Goal: Task Accomplishment & Management: Manage account settings

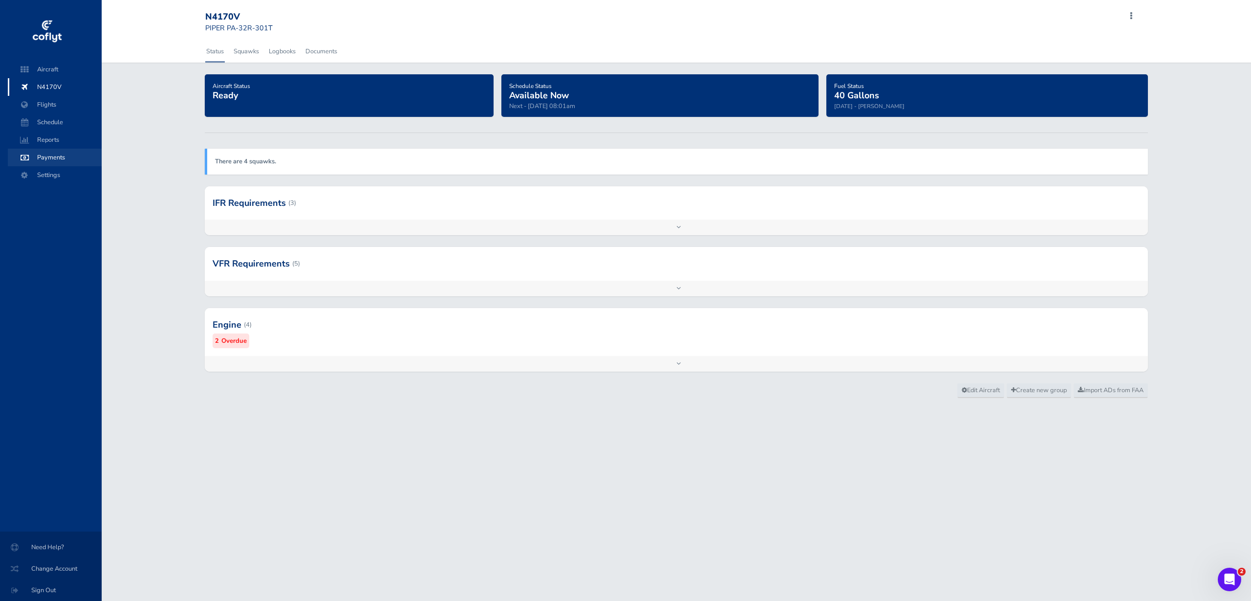
click at [54, 155] on span "Payments" at bounding box center [55, 158] width 74 height 18
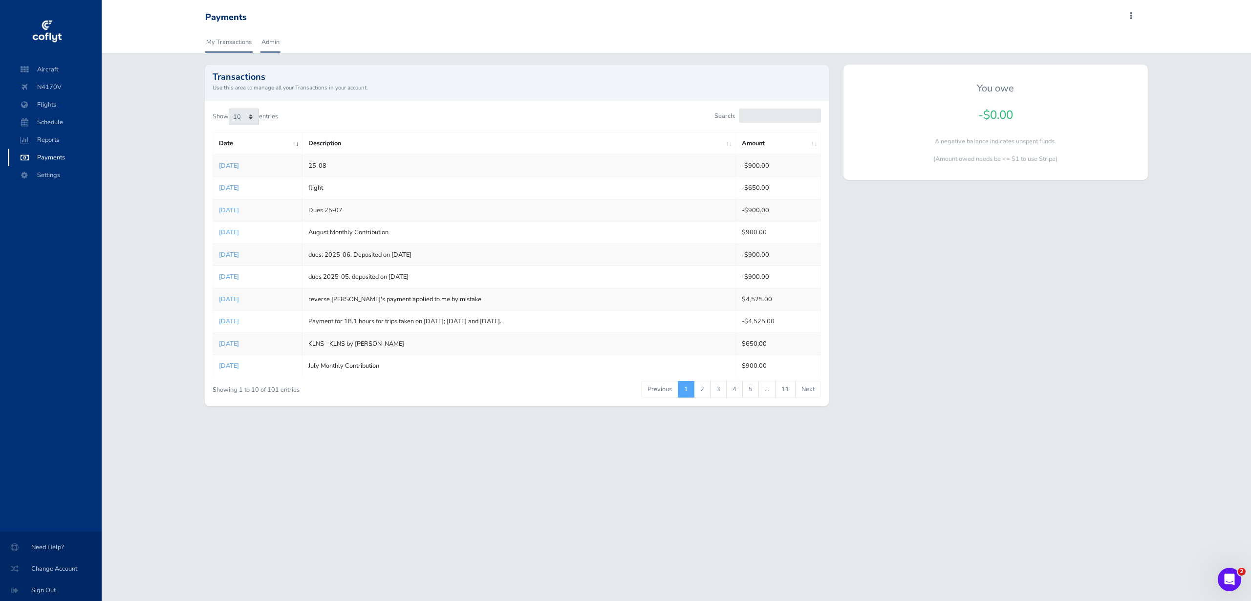
click at [271, 41] on link "Admin" at bounding box center [270, 42] width 20 height 22
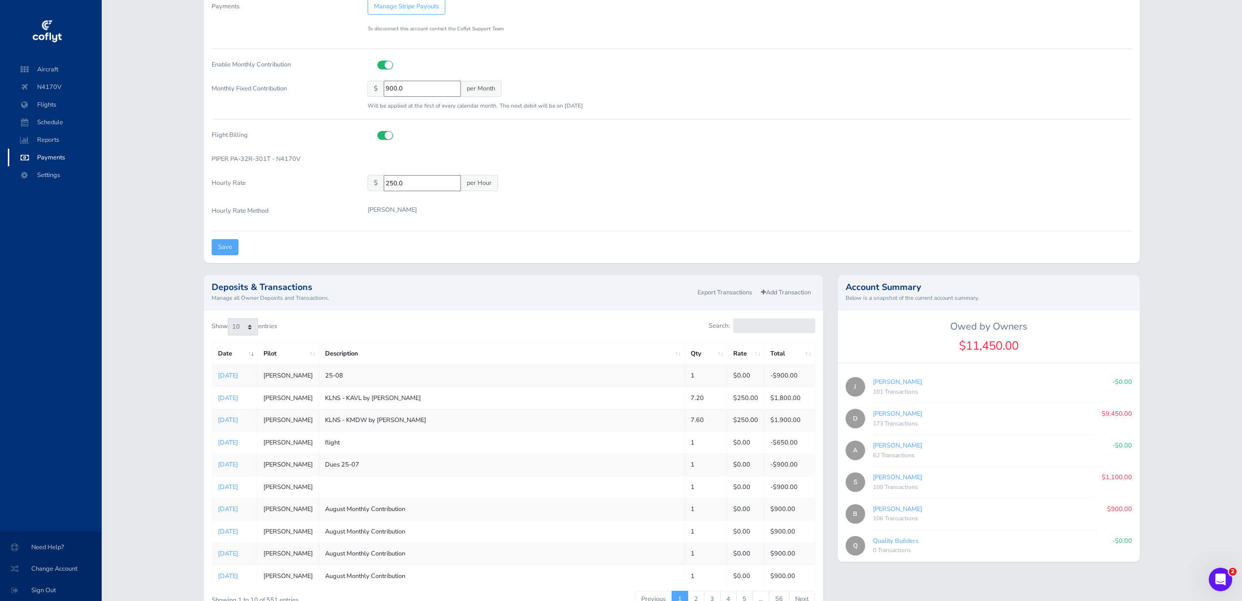
scroll to position [171, 0]
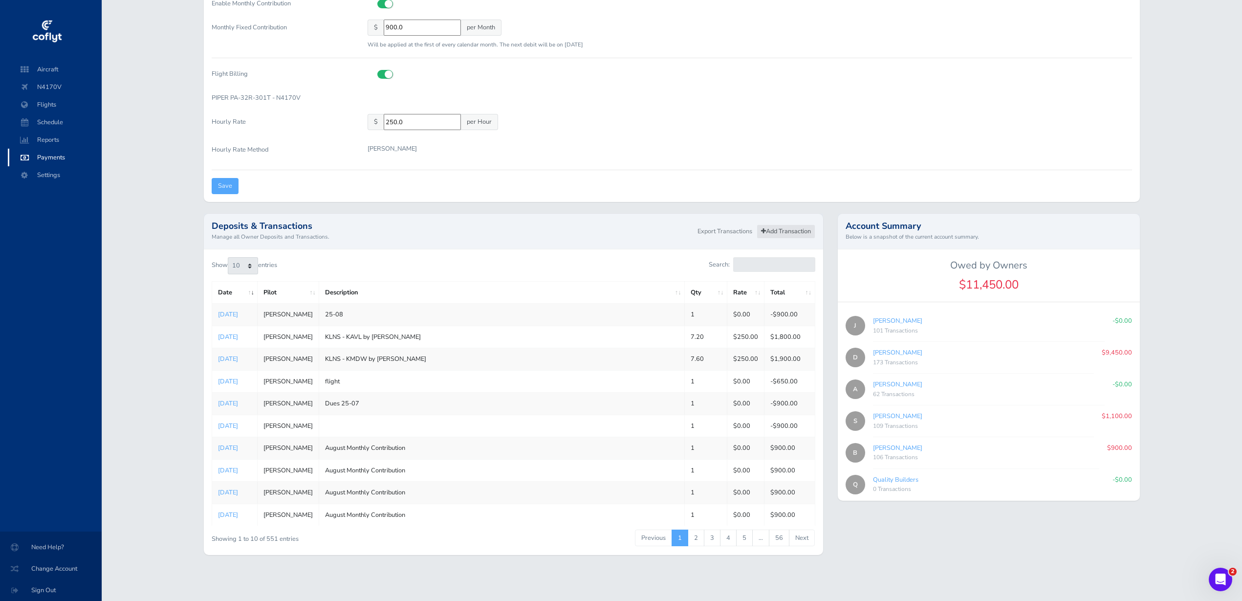
click at [784, 230] on link "Add Transaction" at bounding box center [786, 231] width 59 height 14
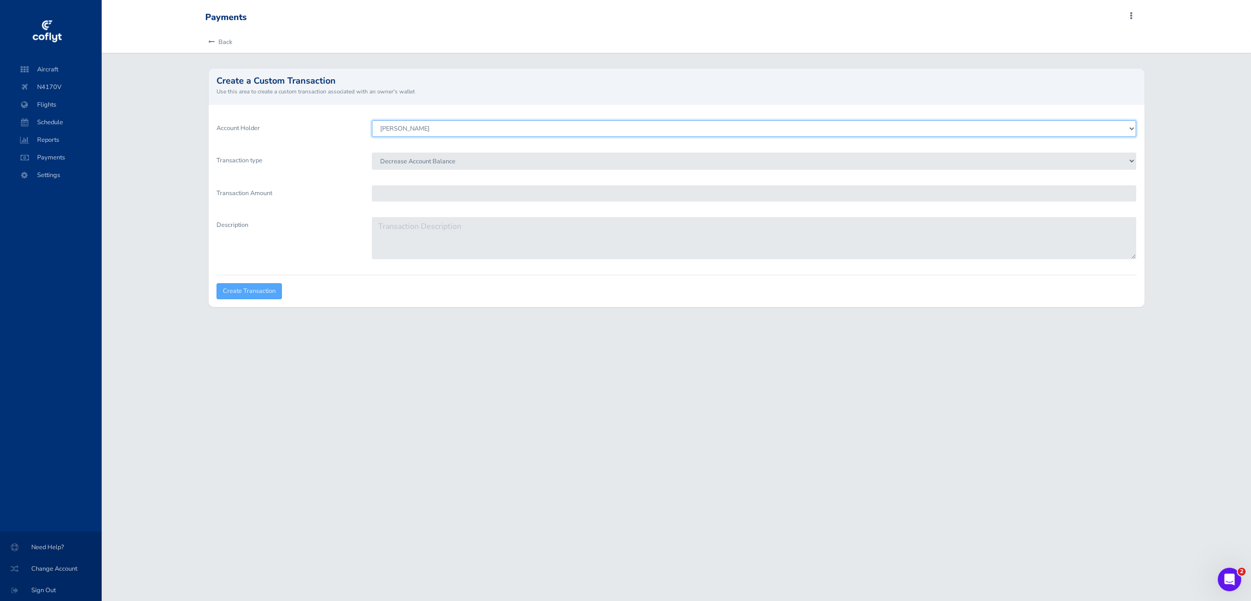
click at [621, 126] on select "John Thiry Steven Mitchell Doug Harris Blaise Conwell Allen Campbell Quality Bu…" at bounding box center [754, 128] width 764 height 17
select select "8273"
click at [372, 120] on select "John Thiry Steven Mitchell Doug Harris Blaise Conwell Allen Campbell Quality Bu…" at bounding box center [754, 128] width 764 height 17
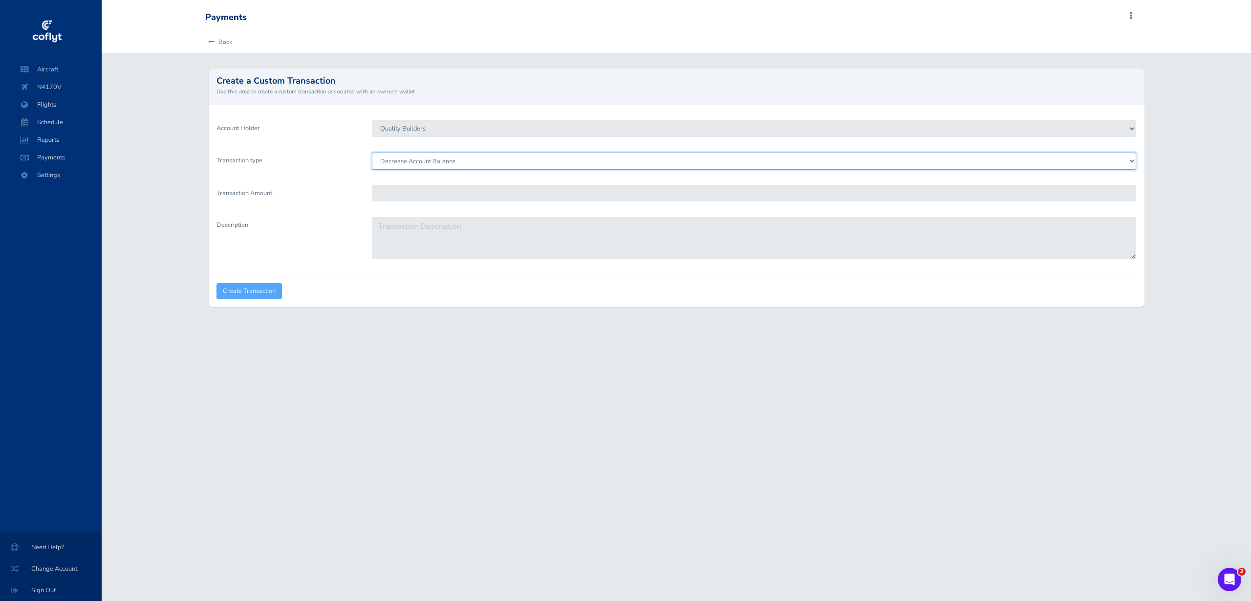
click at [567, 161] on select "Decrease Account Balance Increase Account Balance" at bounding box center [754, 160] width 764 height 17
select select "Credit"
click at [372, 152] on select "Decrease Account Balance Increase Account Balance" at bounding box center [754, 160] width 764 height 17
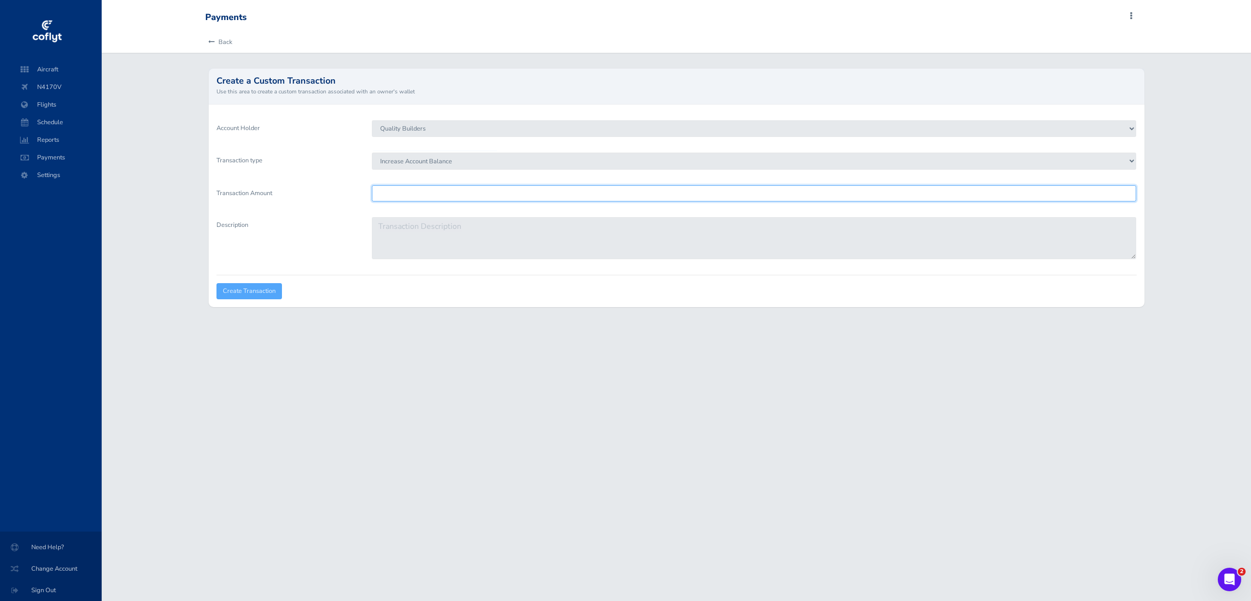
click at [563, 191] on input "Transaction Amount" at bounding box center [754, 193] width 764 height 16
type input "900"
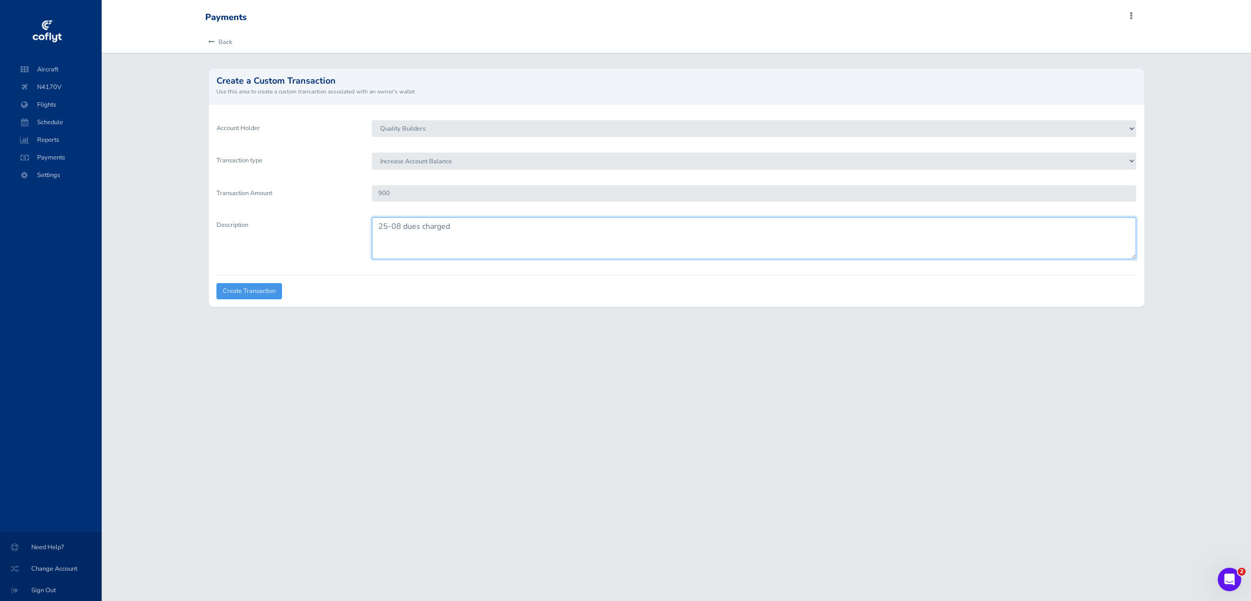
type textarea "25-08 dues charged"
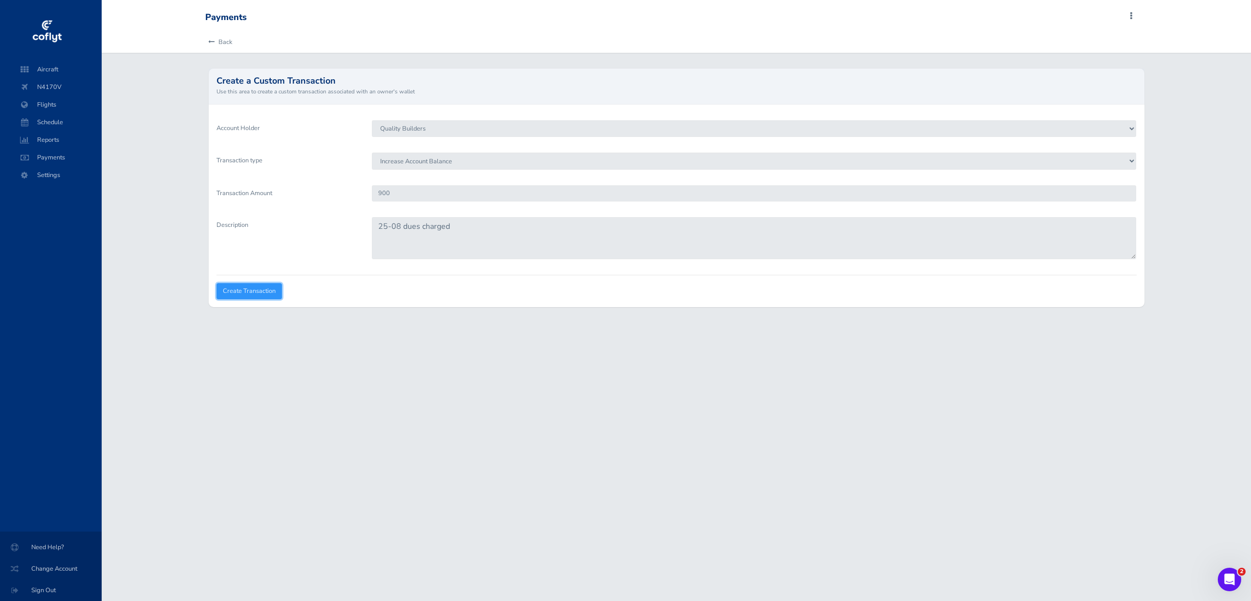
click at [275, 290] on input "Create Transaction" at bounding box center [249, 291] width 65 height 16
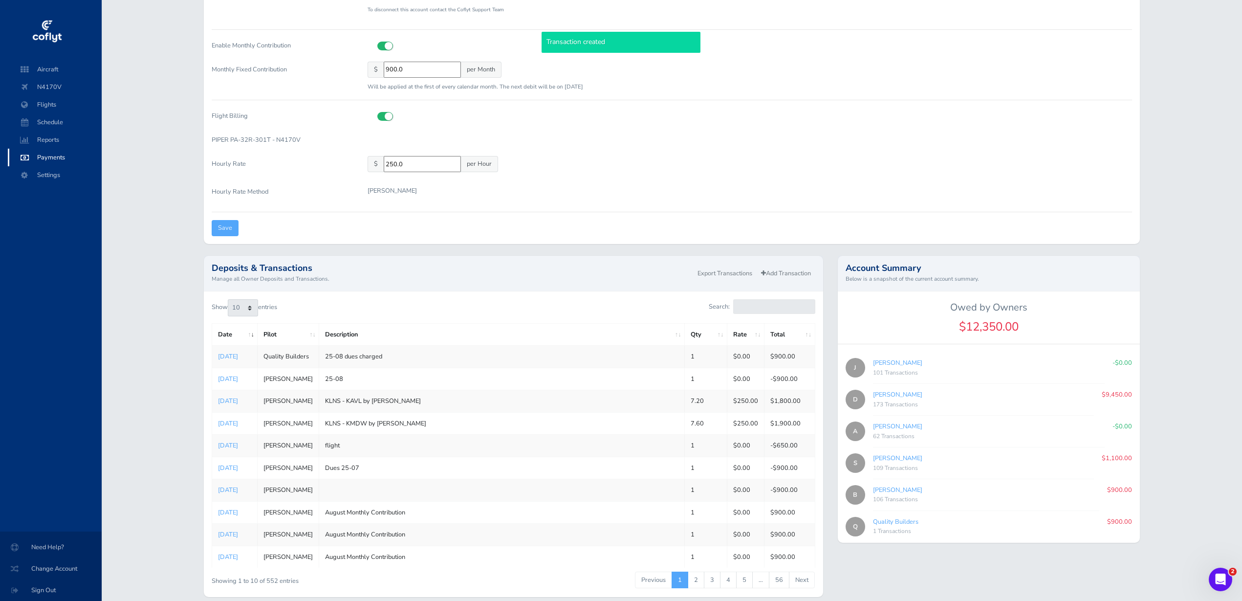
scroll to position [171, 0]
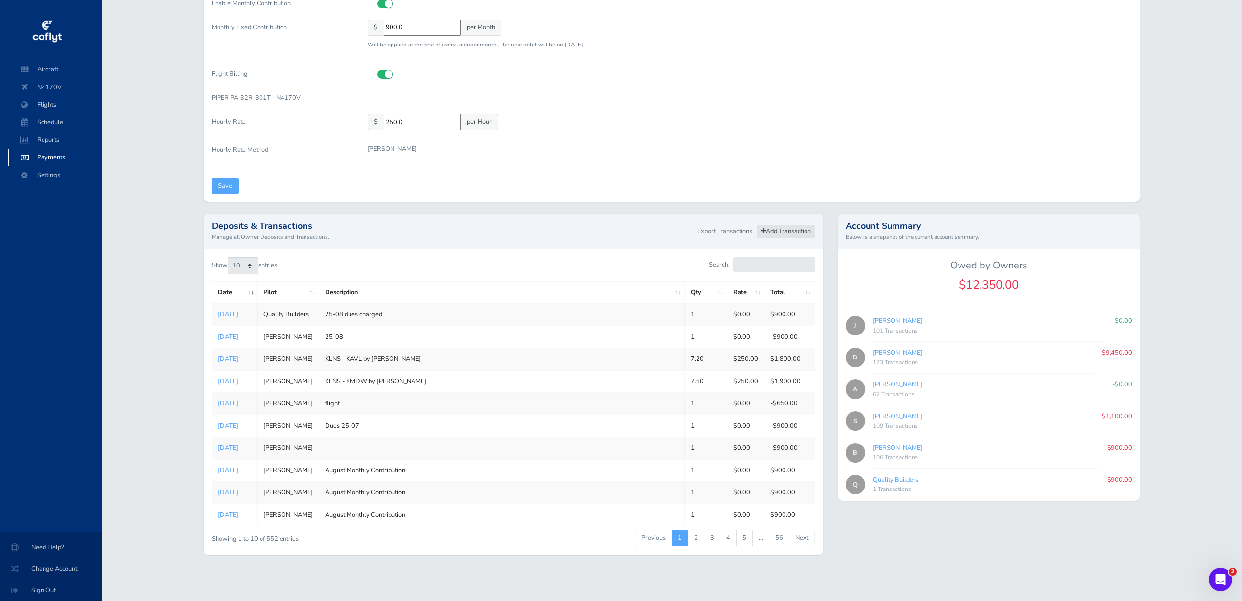
click at [792, 231] on link "Add Transaction" at bounding box center [786, 231] width 59 height 14
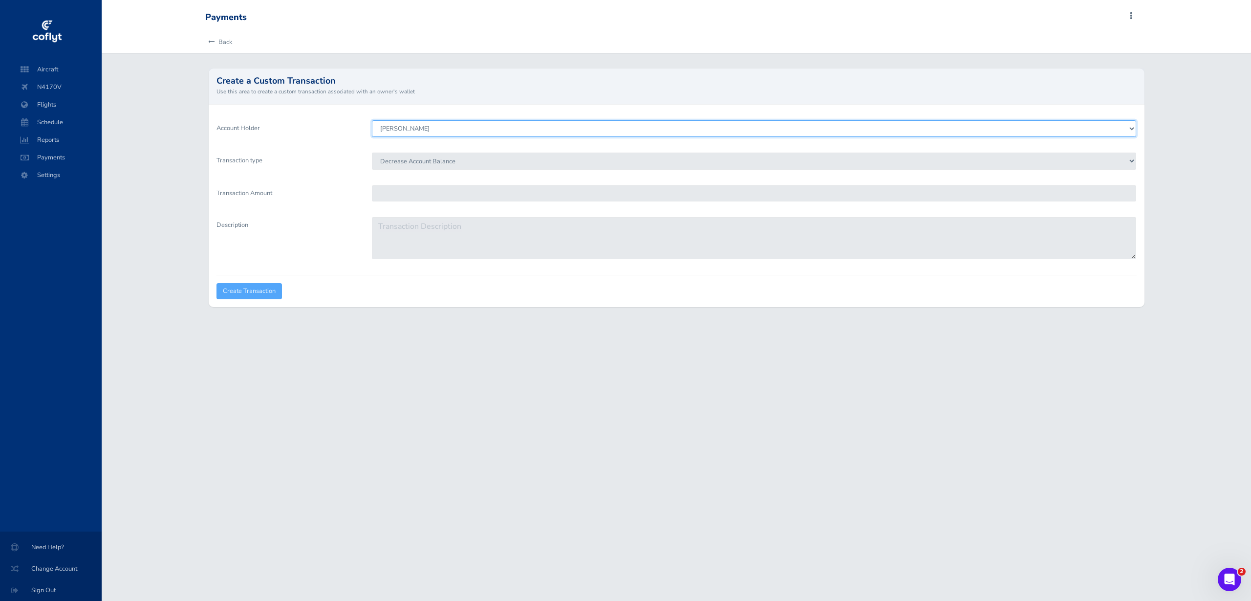
click at [542, 125] on select "[PERSON_NAME] [PERSON_NAME] [PERSON_NAME] [PERSON_NAME] [PERSON_NAME] Quality B…" at bounding box center [754, 128] width 764 height 17
select select "8273"
click at [372, 120] on select "[PERSON_NAME] [PERSON_NAME] [PERSON_NAME] [PERSON_NAME] [PERSON_NAME] Quality B…" at bounding box center [754, 128] width 764 height 17
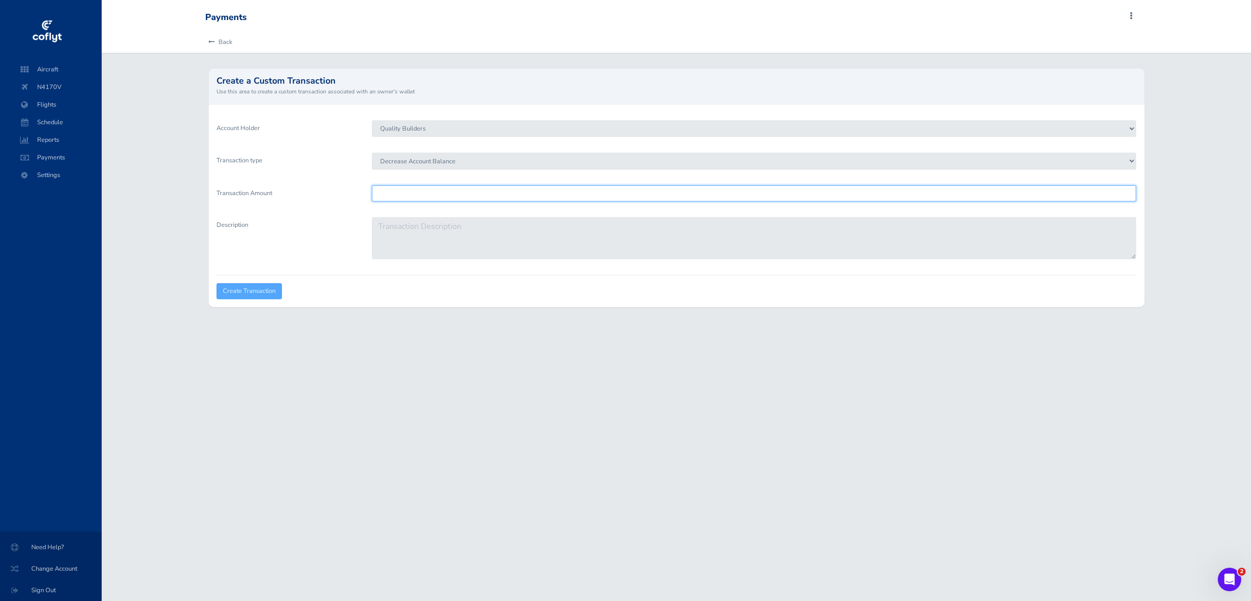
click at [480, 191] on input "Transaction Amount" at bounding box center [754, 193] width 764 height 16
type input "900"
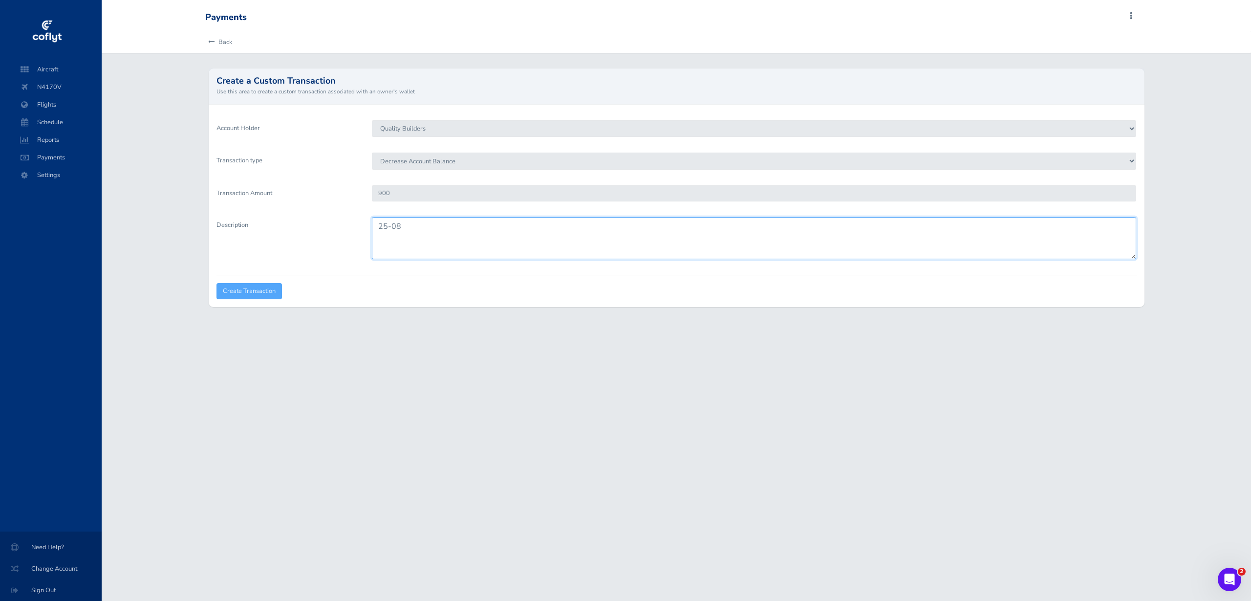
type textarea "25-08"
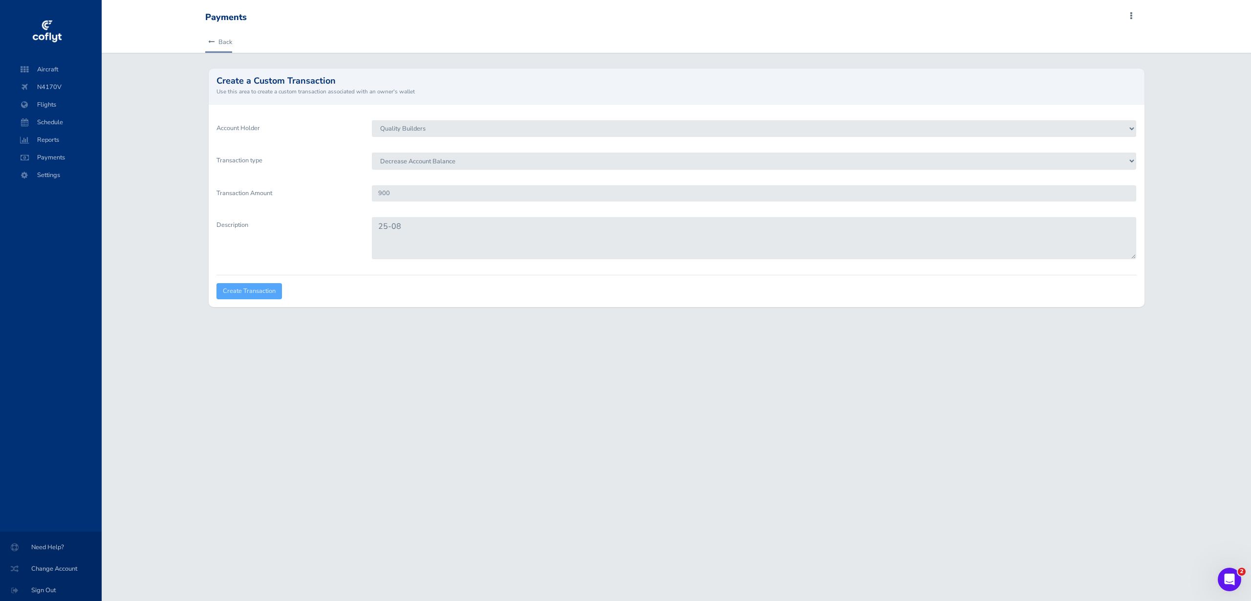
click at [217, 40] on link "Back" at bounding box center [218, 42] width 27 height 22
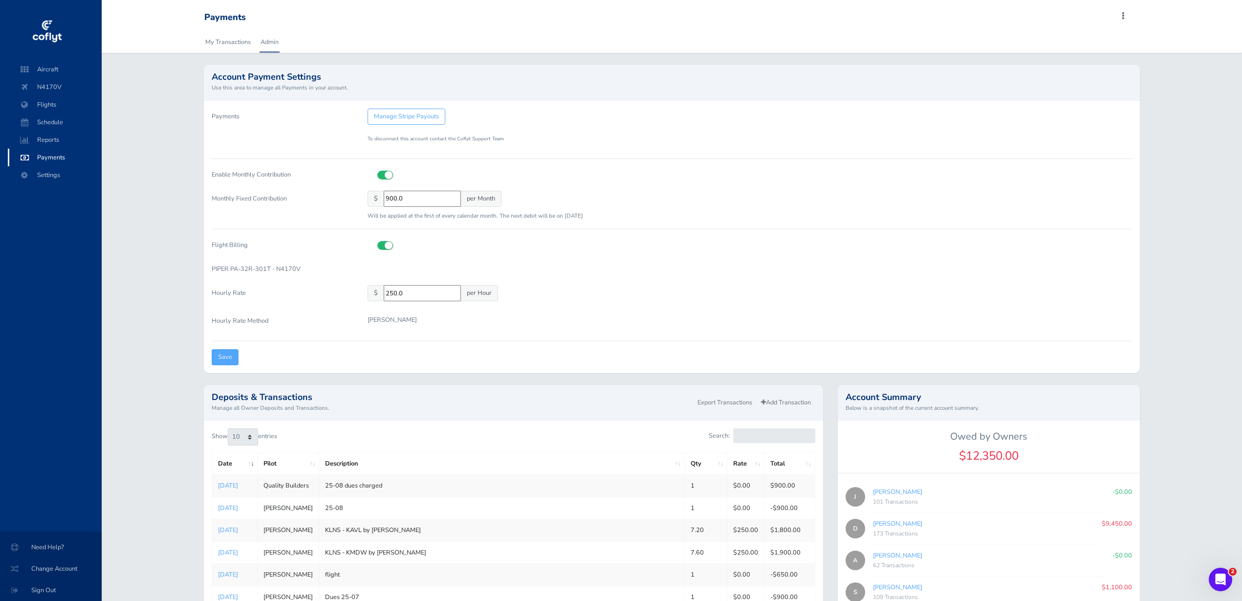
scroll to position [171, 0]
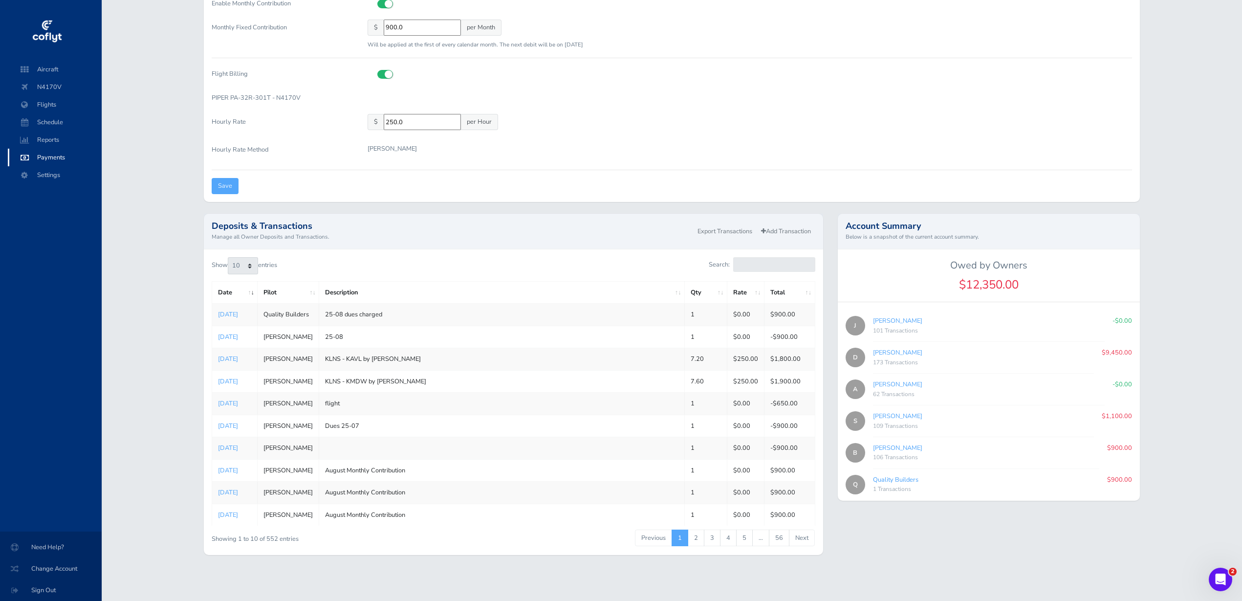
click at [897, 477] on link "Quality Builders" at bounding box center [895, 479] width 45 height 9
type input "cc20d3b878"
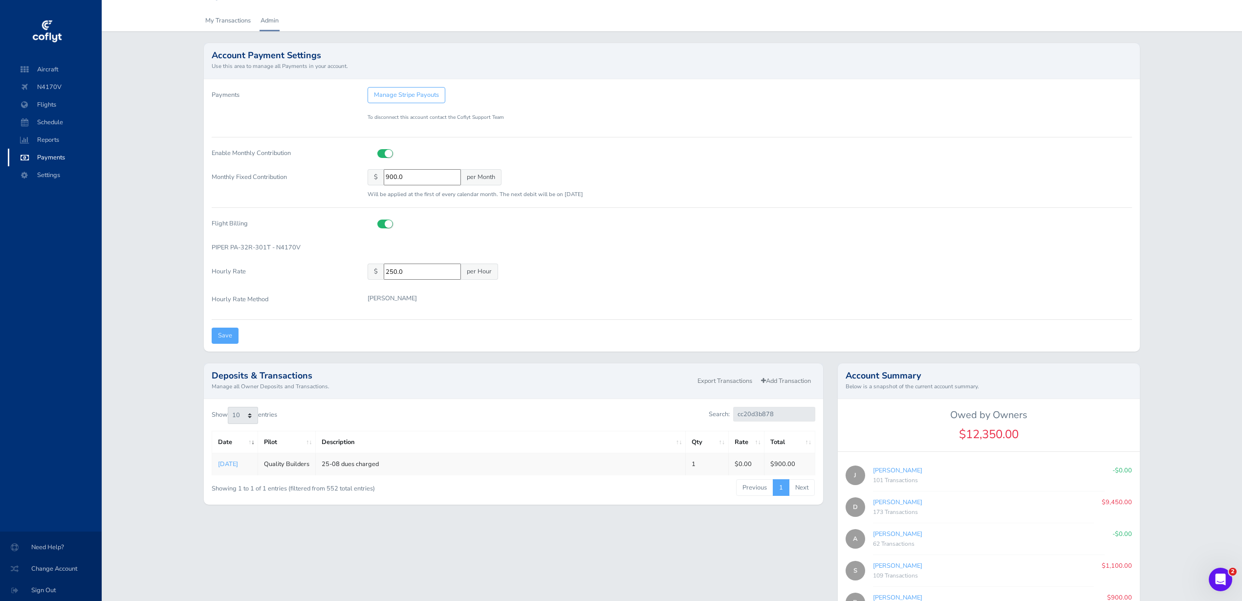
scroll to position [0, 0]
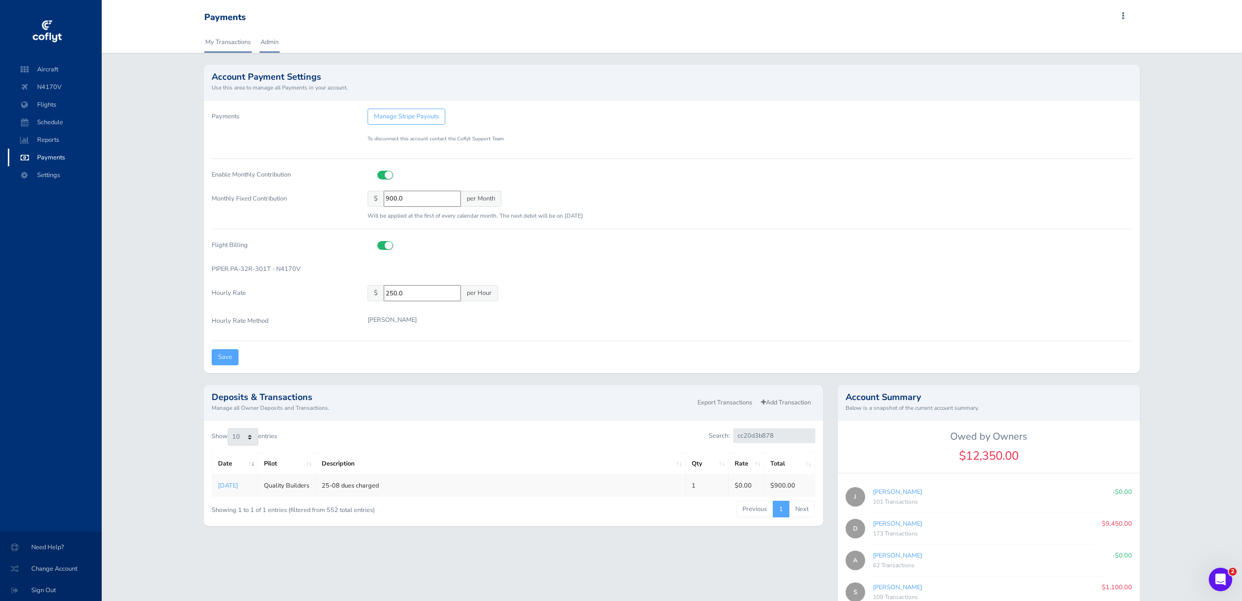
click at [230, 41] on link "My Transactions" at bounding box center [227, 42] width 47 height 22
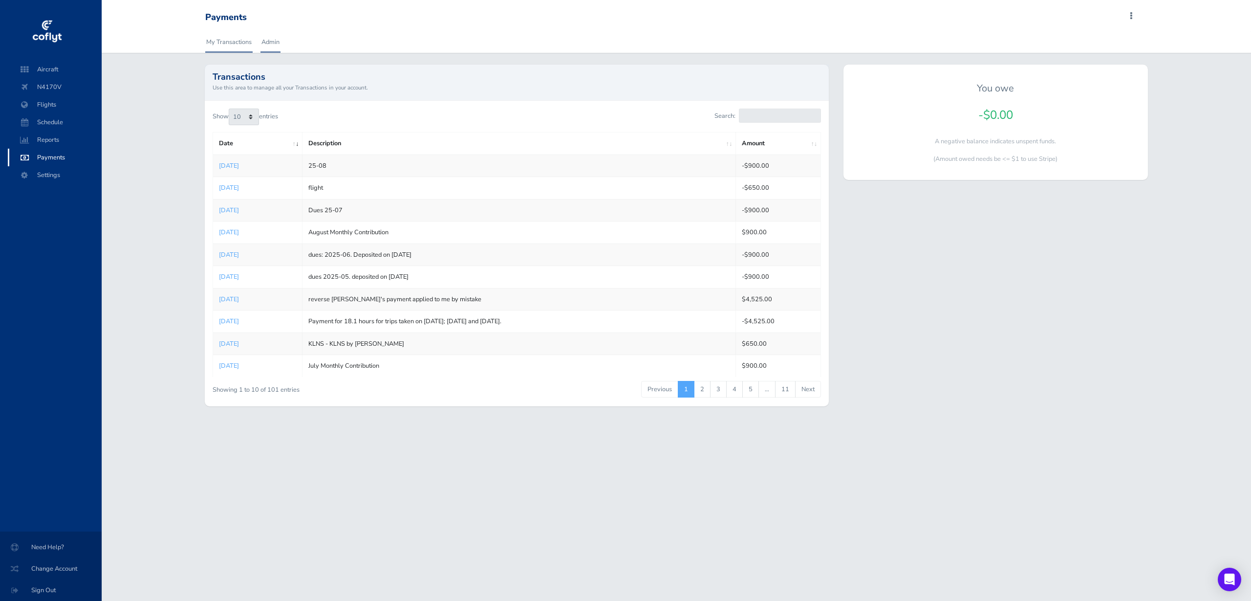
click at [272, 40] on link "Admin" at bounding box center [270, 42] width 20 height 22
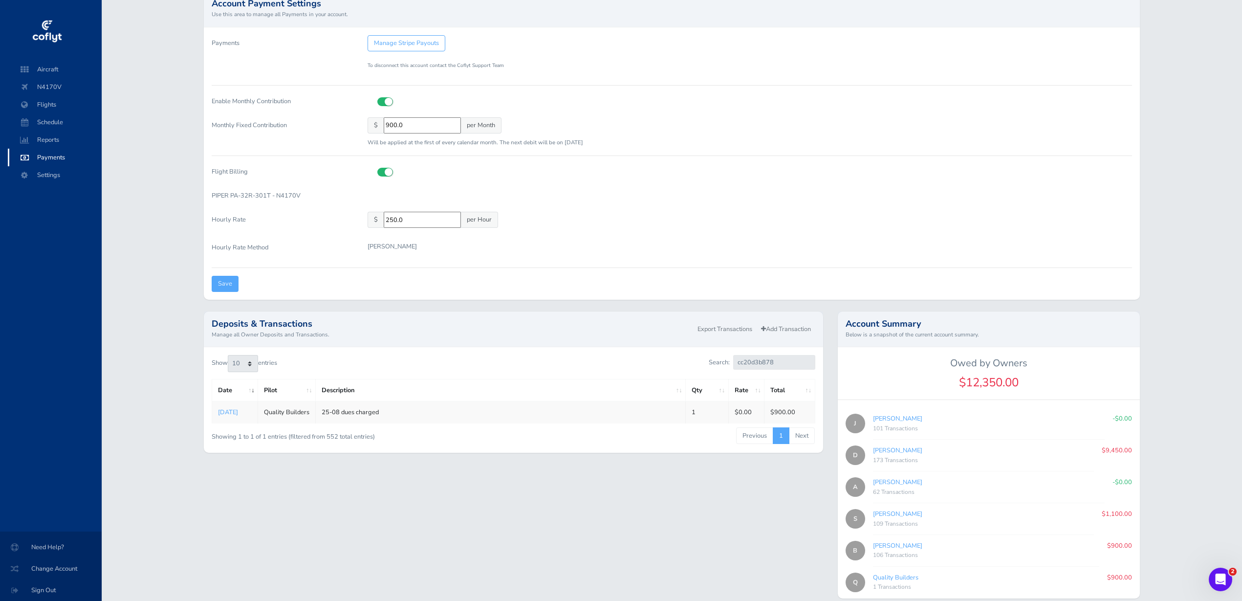
scroll to position [117, 0]
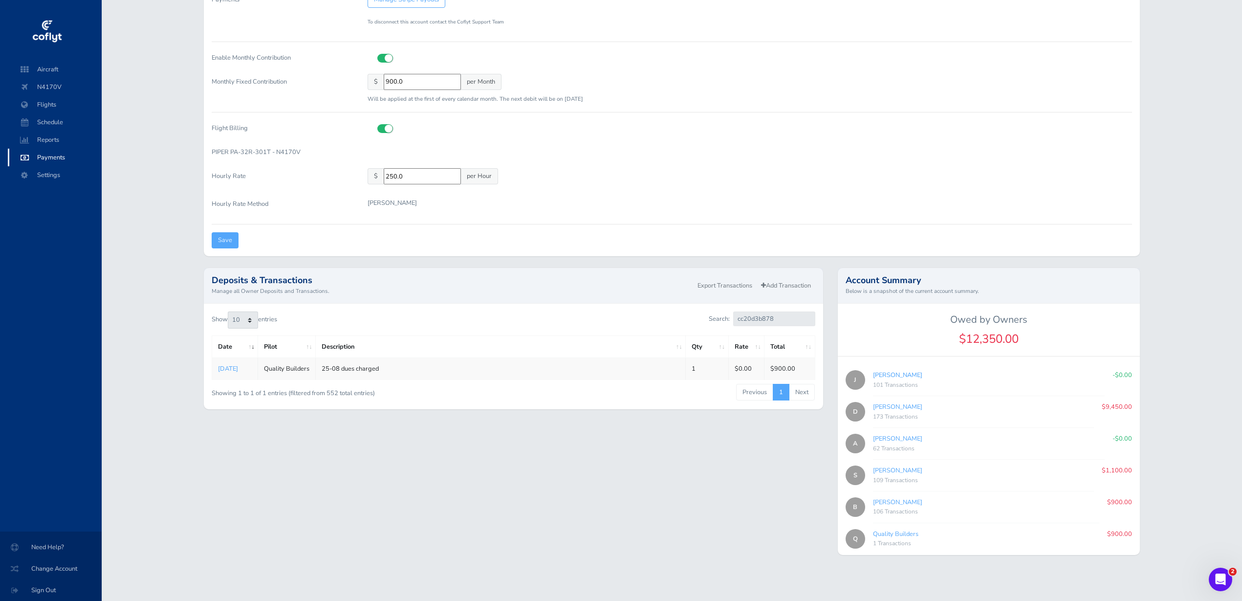
click at [889, 373] on link "John Thiry" at bounding box center [897, 374] width 49 height 9
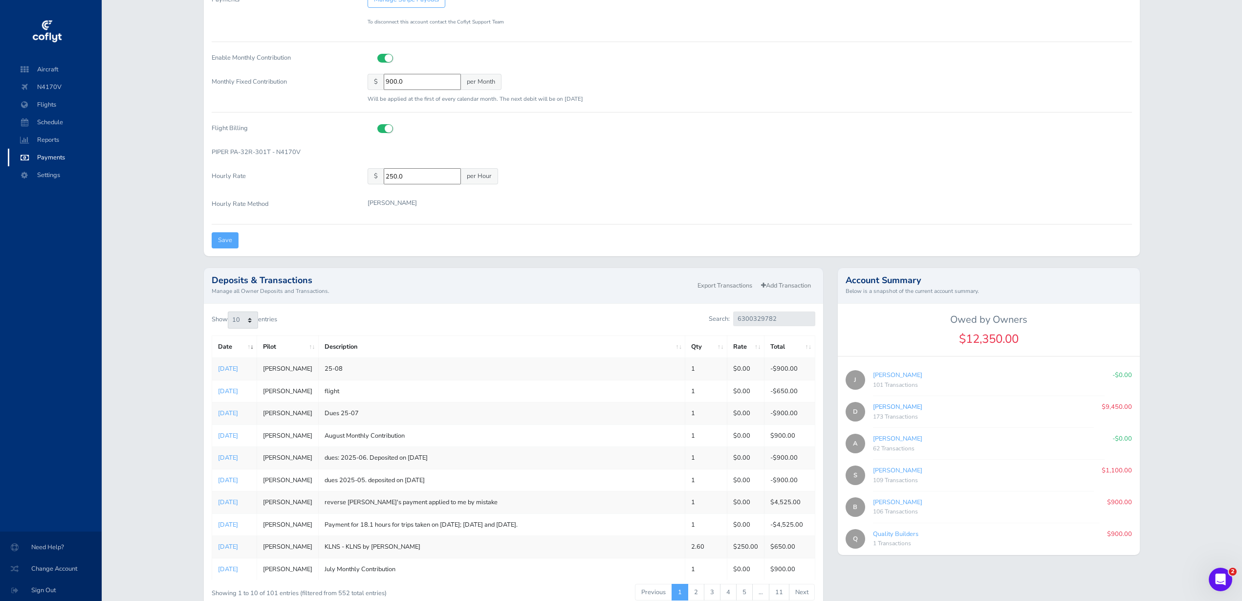
click at [891, 406] on link "[PERSON_NAME]" at bounding box center [897, 406] width 49 height 9
click at [901, 469] on link "[PERSON_NAME]" at bounding box center [897, 470] width 49 height 9
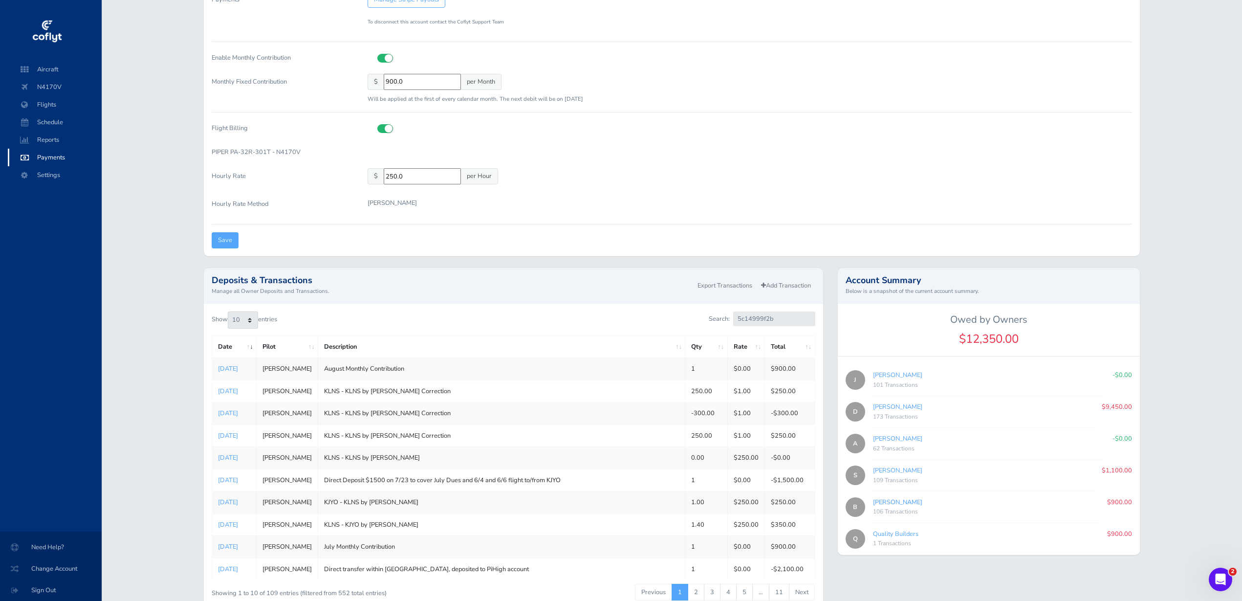
click at [899, 500] on link "[PERSON_NAME]" at bounding box center [897, 502] width 49 height 9
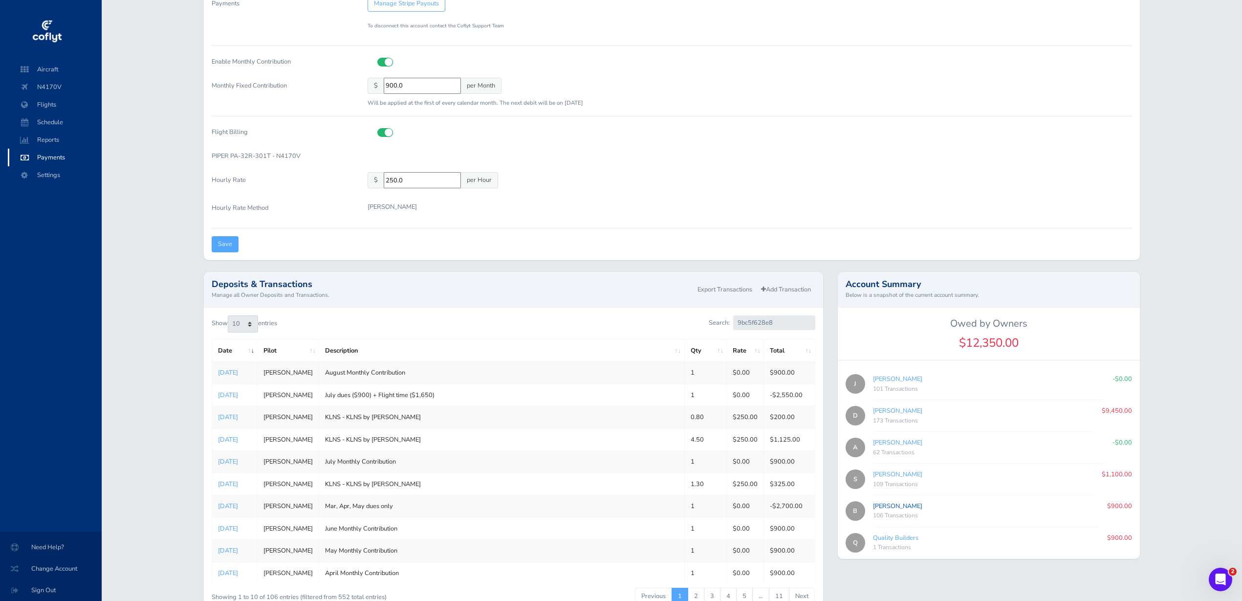
scroll to position [171, 0]
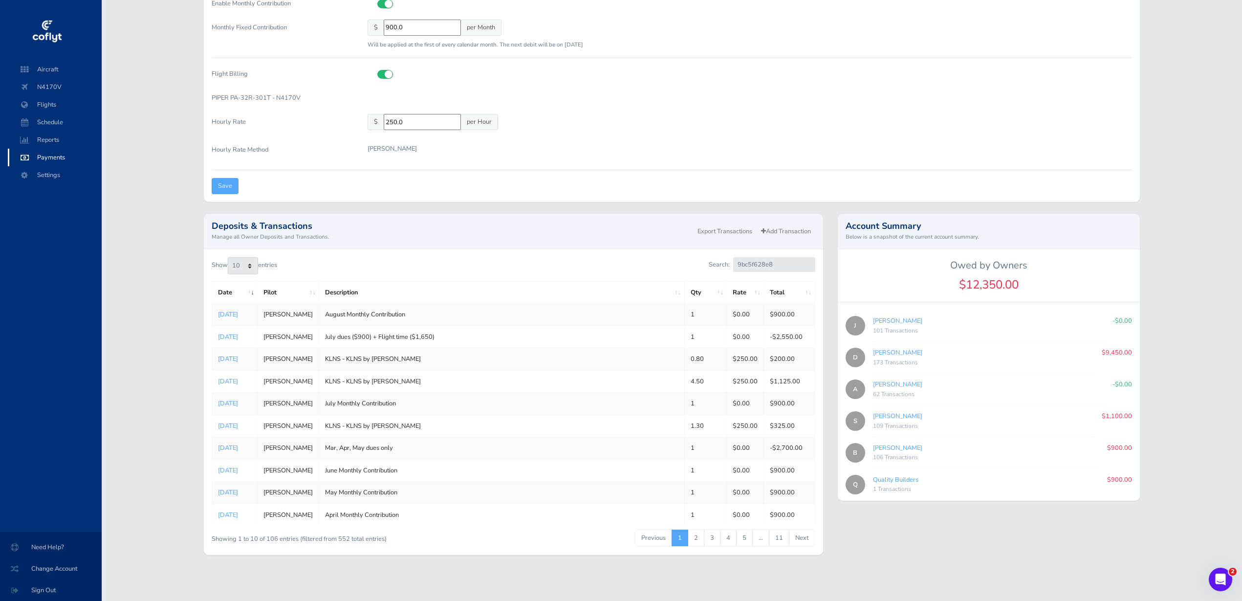
click at [898, 477] on link "Quality Builders" at bounding box center [895, 479] width 45 height 9
type input "cc20d3b878"
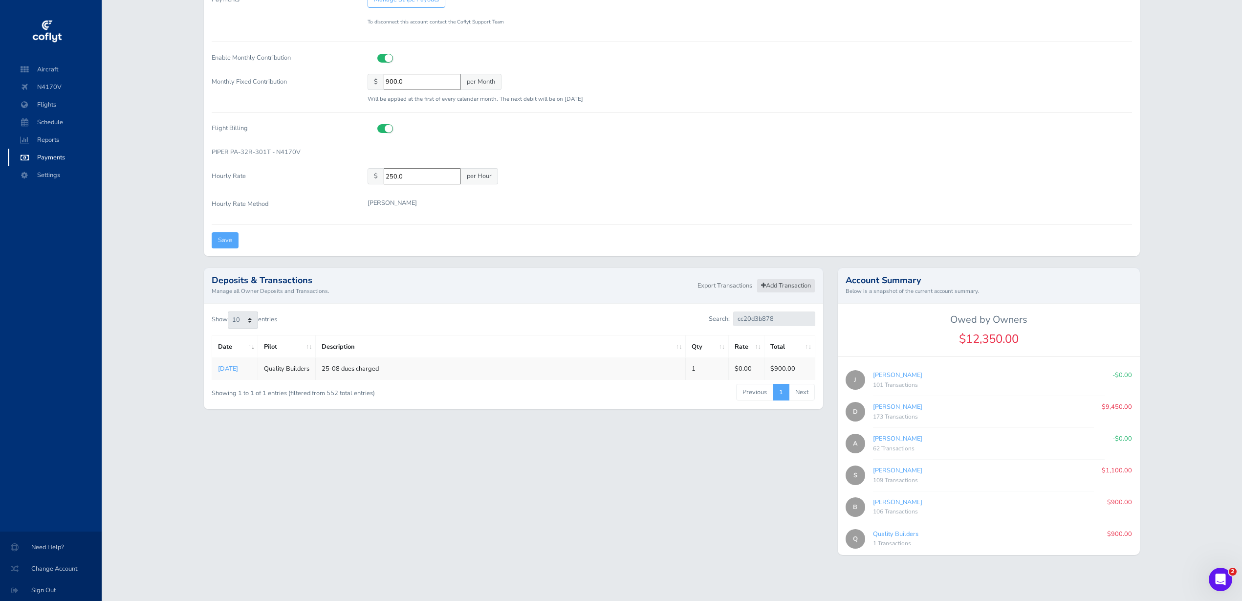
click at [793, 282] on link "Add Transaction" at bounding box center [786, 286] width 59 height 14
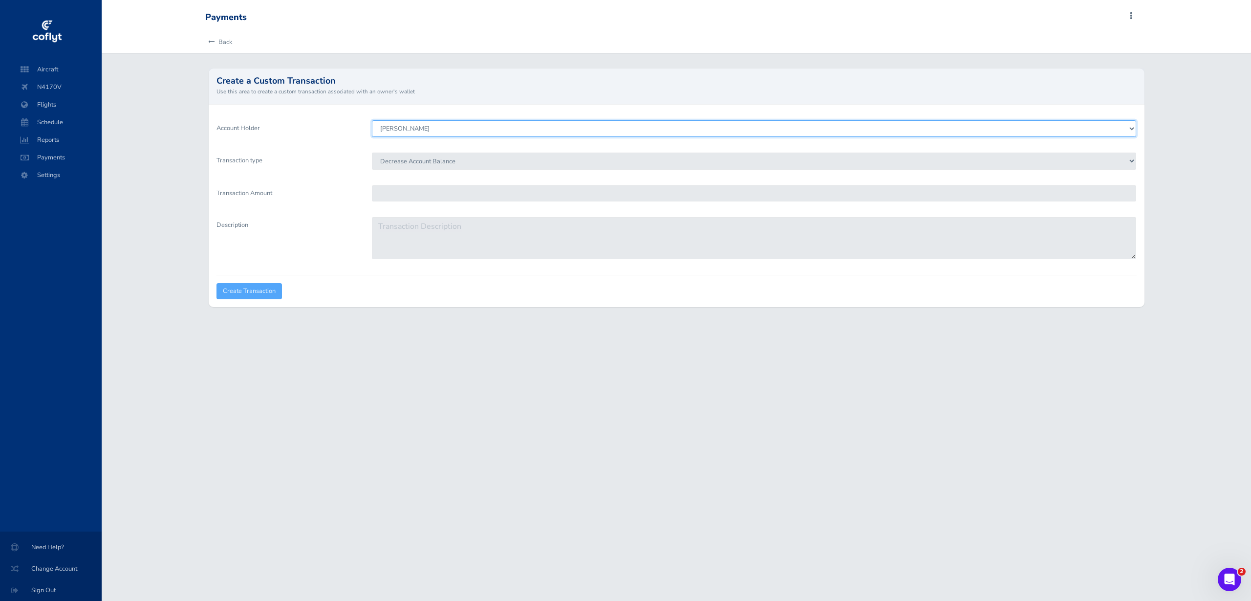
click at [519, 125] on select "[PERSON_NAME] [PERSON_NAME] [PERSON_NAME] [PERSON_NAME] [PERSON_NAME] Quality B…" at bounding box center [754, 128] width 764 height 17
select select "8273"
click at [372, 120] on select "John Thiry Steven Mitchell Doug Harris Blaise Conwell Allen Campbell Quality Bu…" at bounding box center [754, 128] width 764 height 17
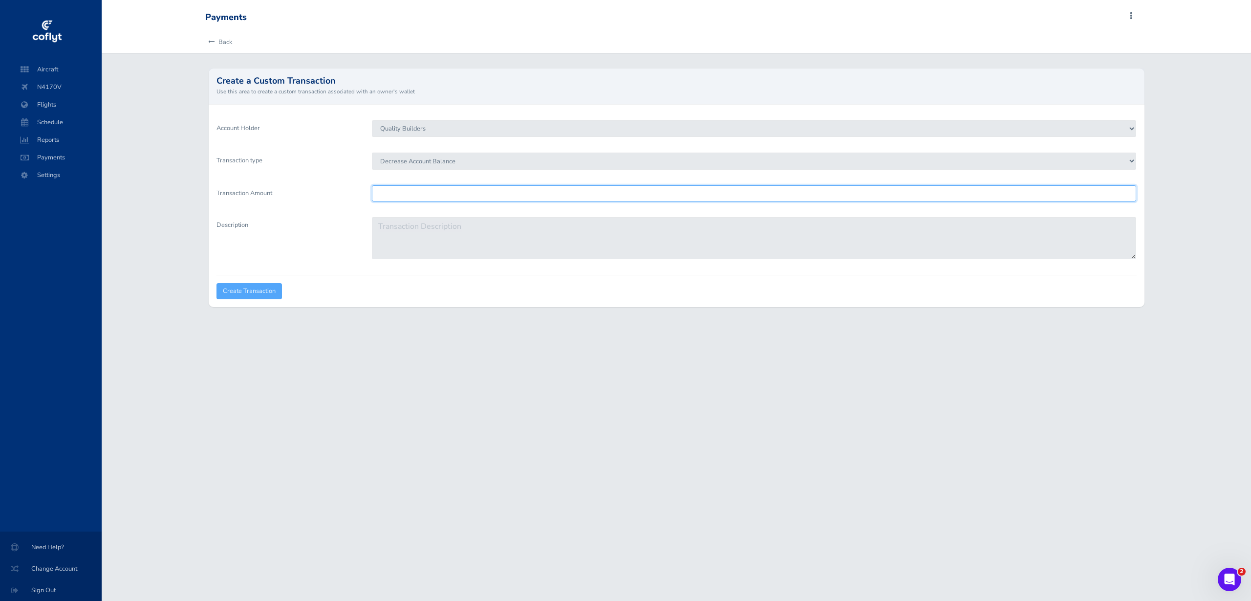
click at [476, 192] on input "Transaction Amount" at bounding box center [754, 193] width 764 height 16
type input "900"
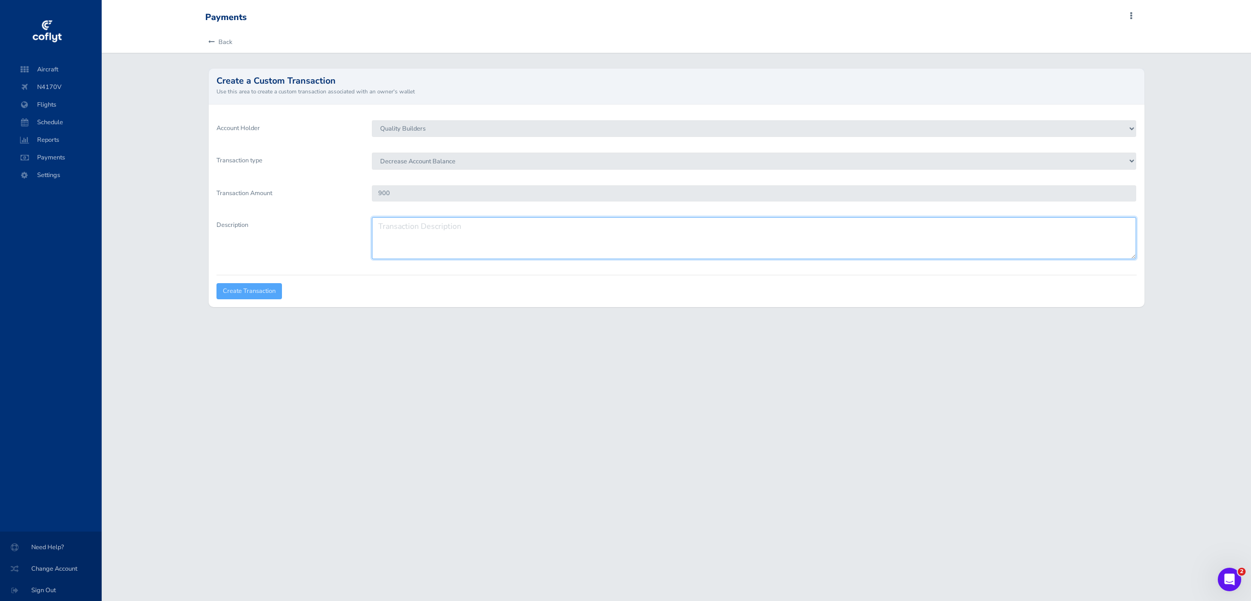
click at [502, 232] on textarea "Description" at bounding box center [754, 238] width 764 height 42
type textarea "25-08"
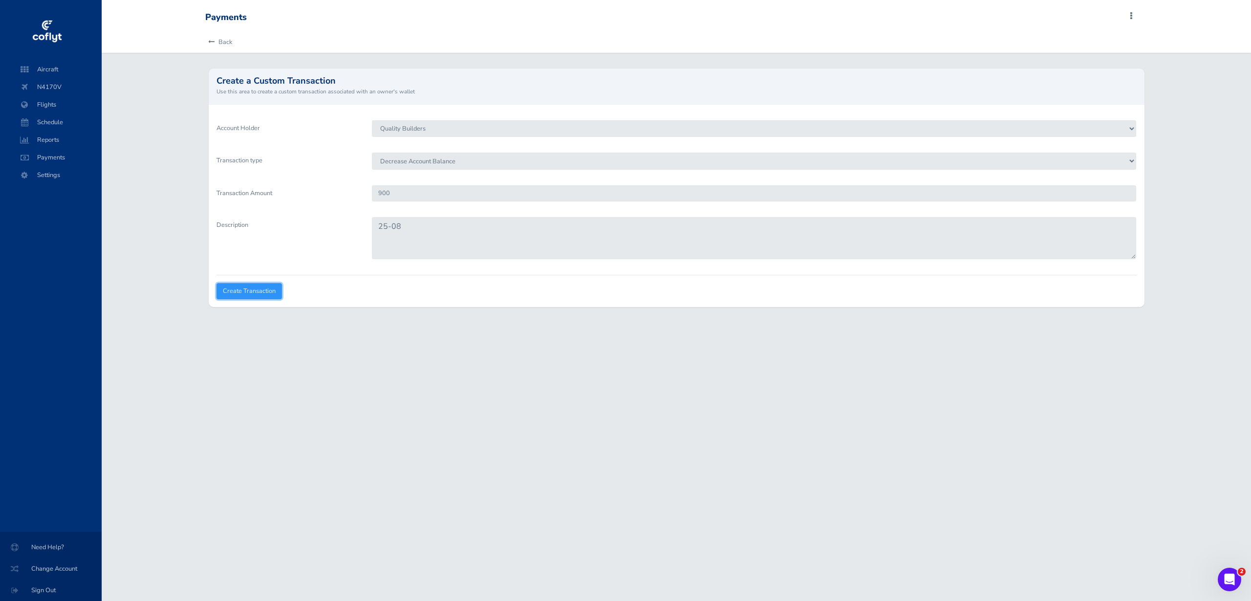
click at [249, 291] on input "Create Transaction" at bounding box center [249, 291] width 65 height 16
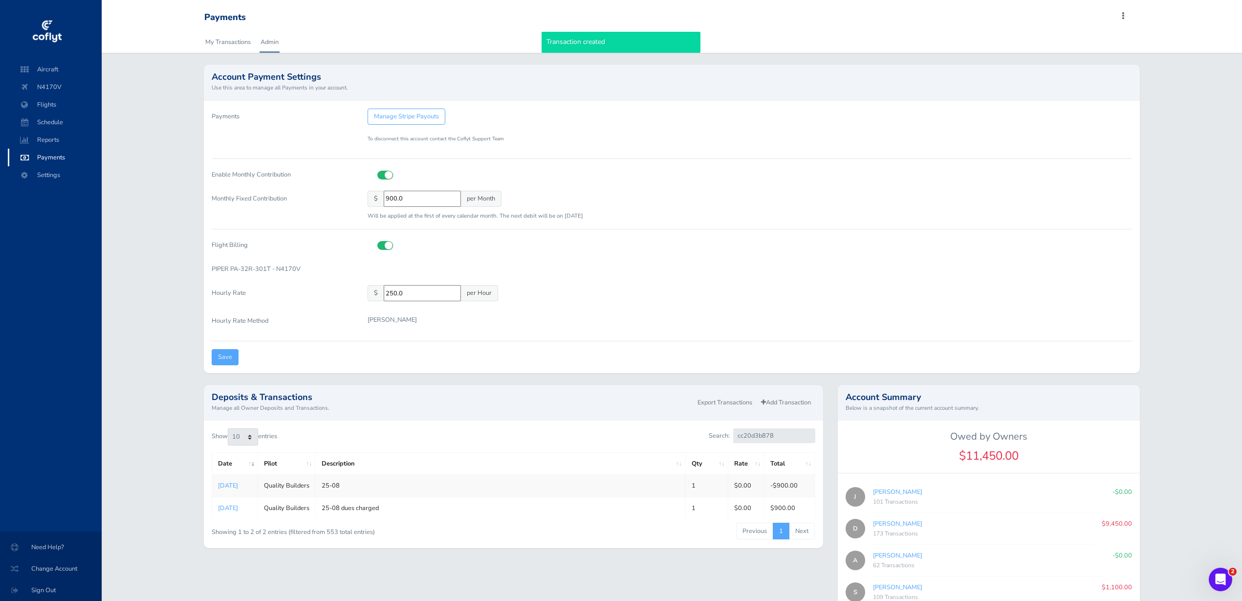
scroll to position [117, 0]
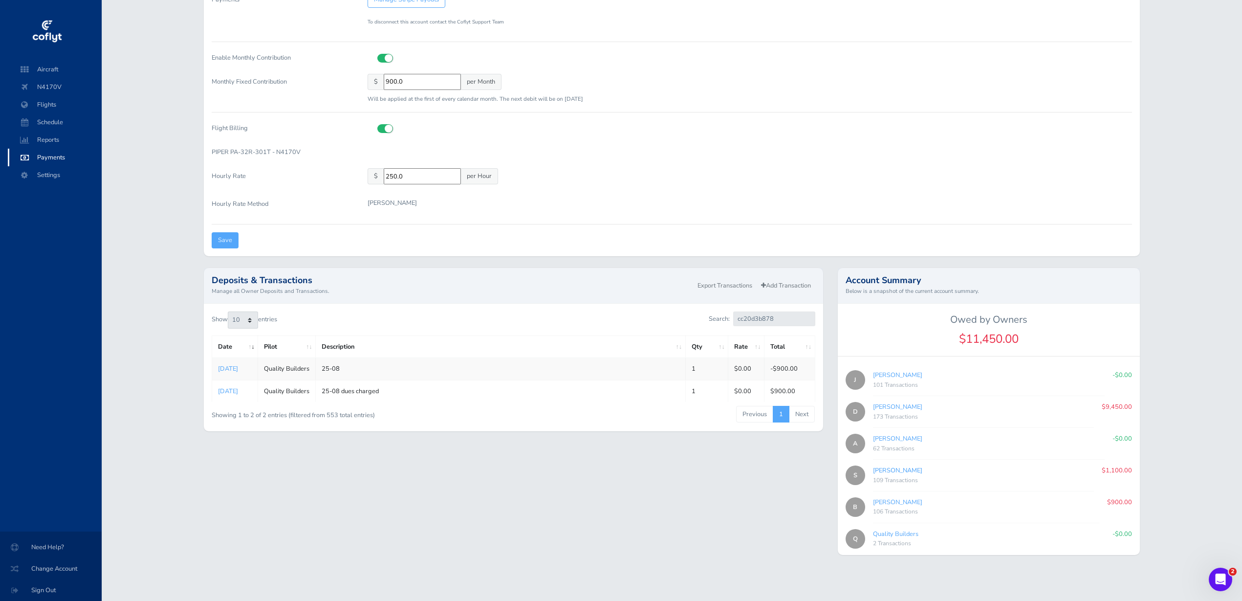
click at [899, 467] on link "[PERSON_NAME]" at bounding box center [897, 470] width 49 height 9
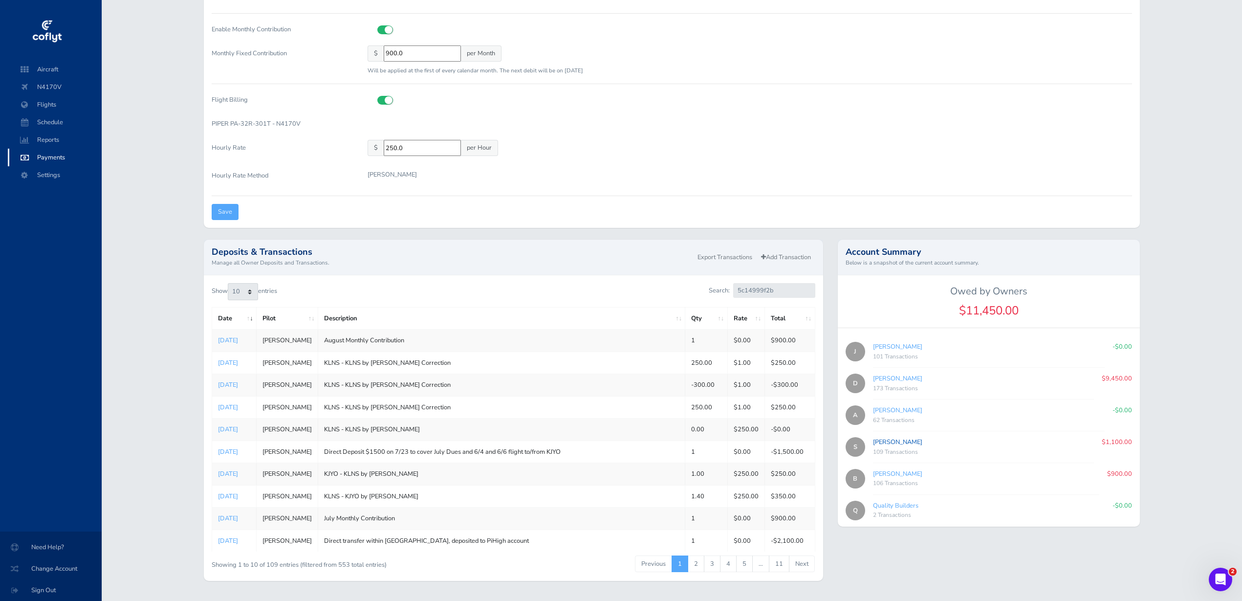
scroll to position [171, 0]
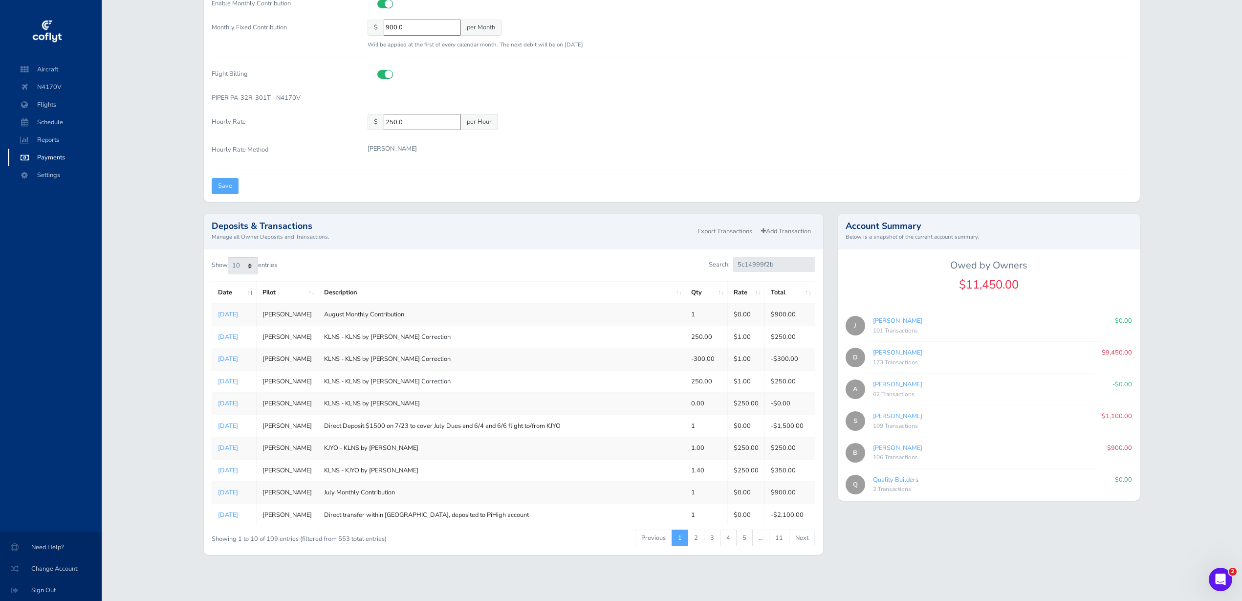
click at [899, 351] on link "[PERSON_NAME]" at bounding box center [897, 352] width 49 height 9
click at [896, 446] on link "[PERSON_NAME]" at bounding box center [897, 447] width 49 height 9
click at [900, 478] on link "Quality Builders" at bounding box center [895, 479] width 45 height 9
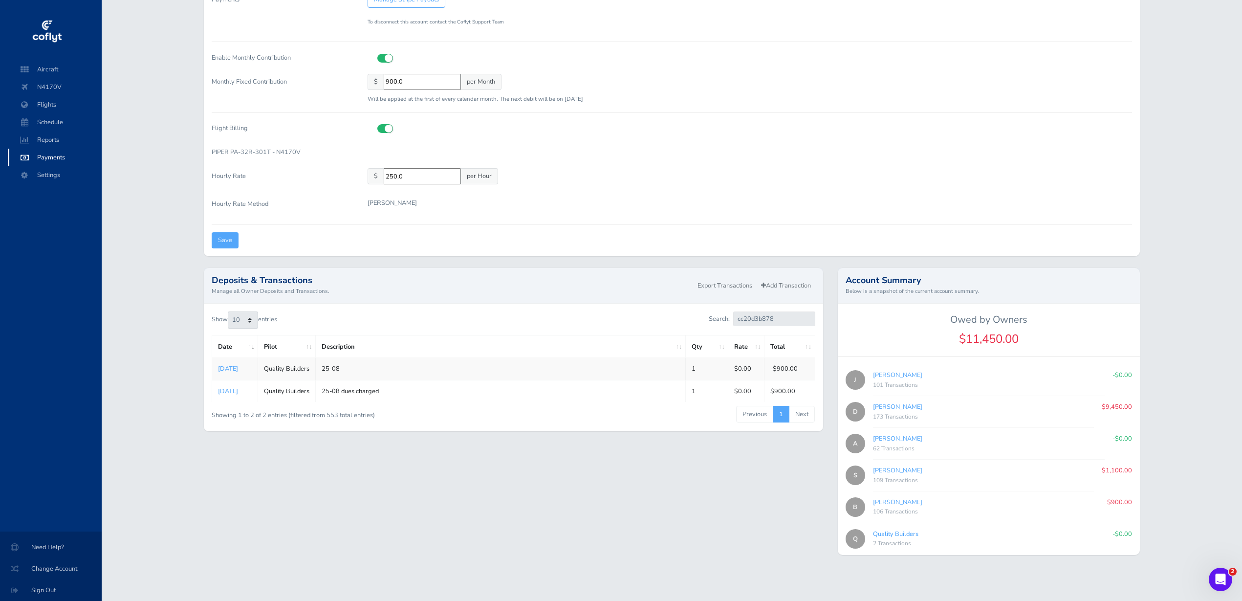
scroll to position [117, 0]
click at [898, 405] on link "[PERSON_NAME]" at bounding box center [897, 406] width 49 height 9
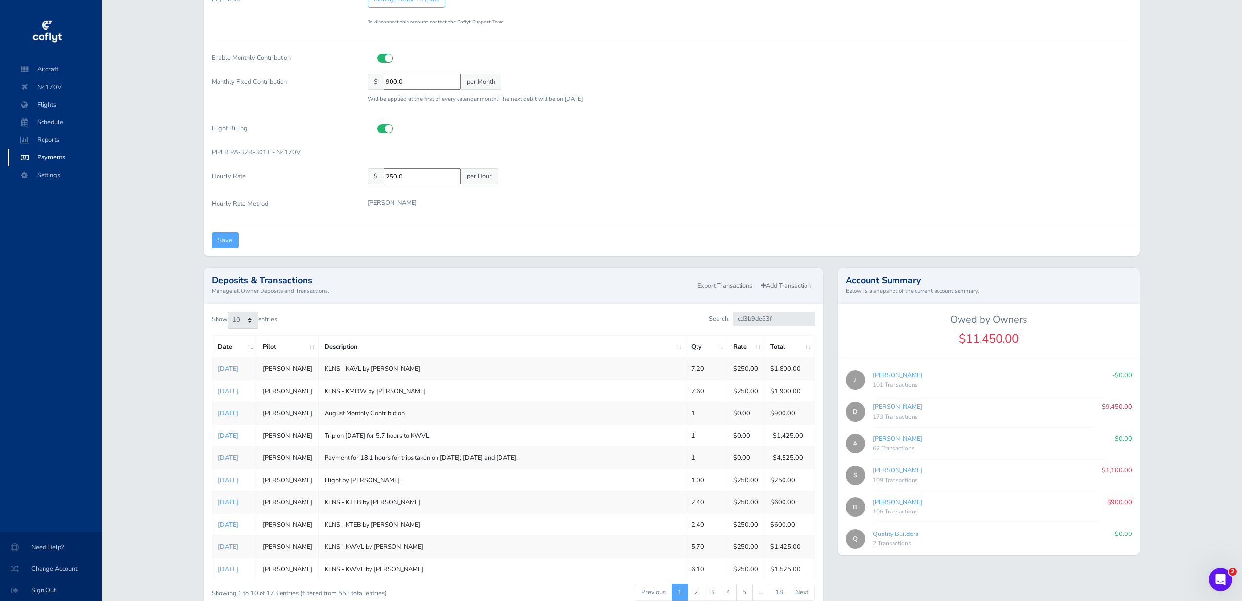
click at [891, 500] on link "[PERSON_NAME]" at bounding box center [897, 502] width 49 height 9
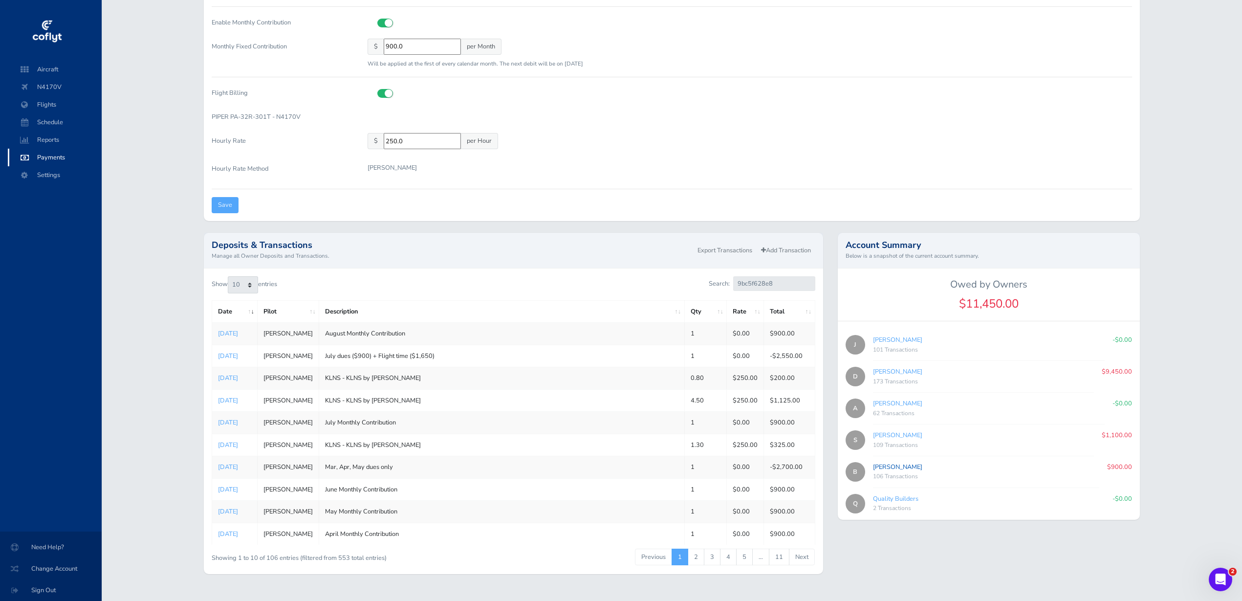
scroll to position [171, 0]
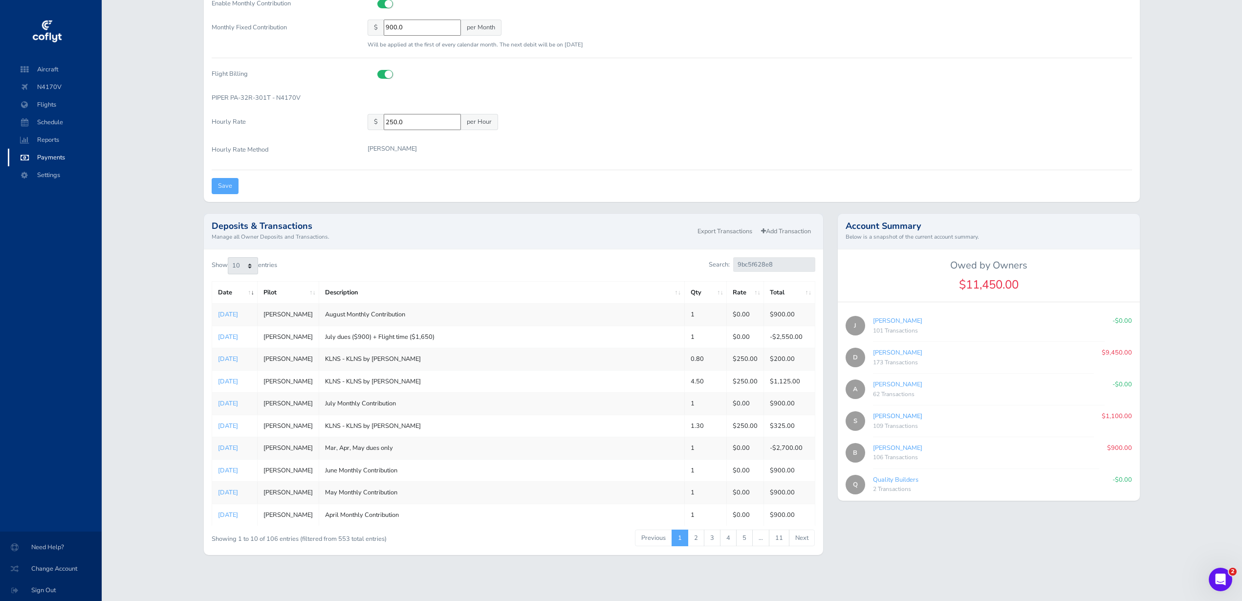
click at [898, 415] on link "[PERSON_NAME]" at bounding box center [897, 416] width 49 height 9
click at [891, 321] on link "[PERSON_NAME]" at bounding box center [897, 320] width 49 height 9
type input "6300329782"
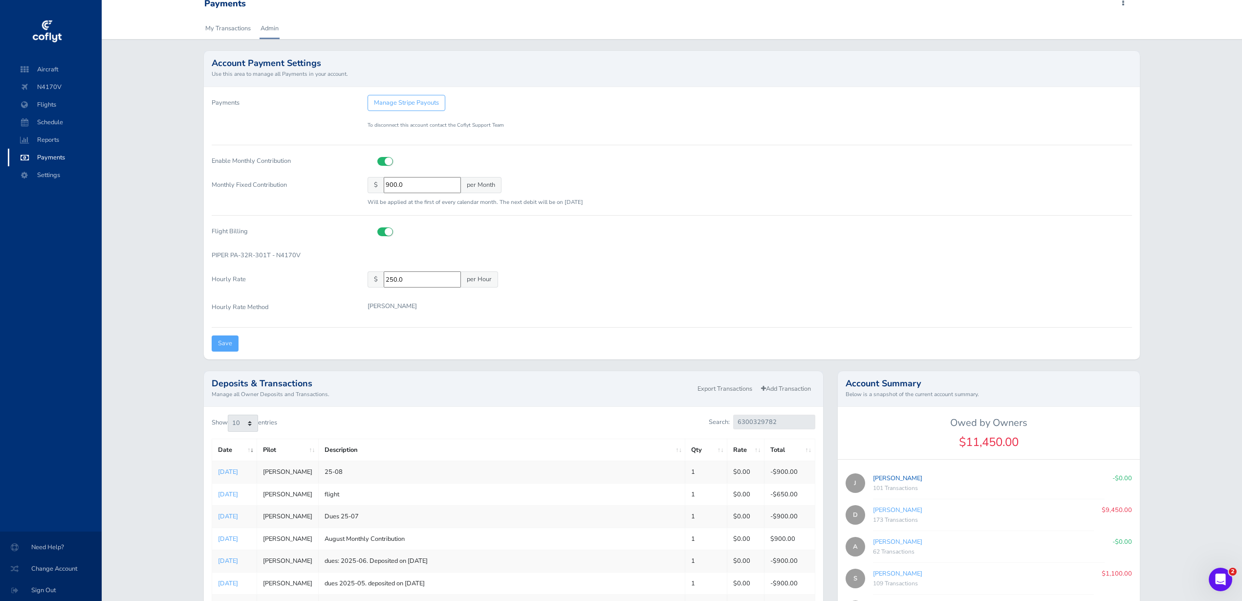
scroll to position [0, 0]
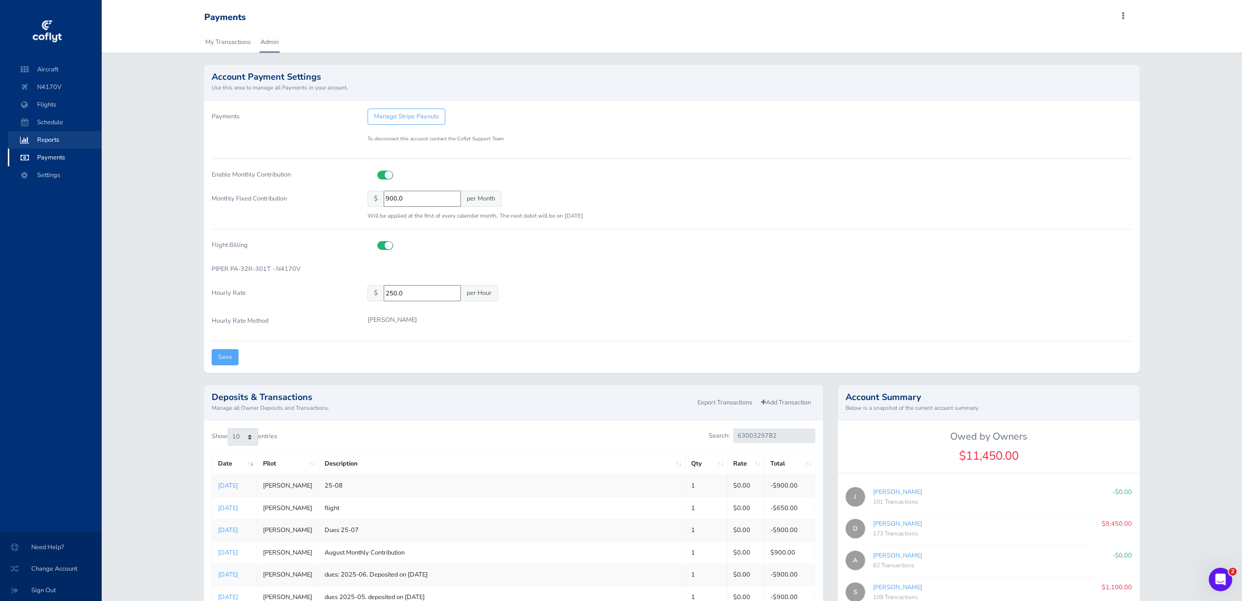
click at [49, 133] on span "Reports" at bounding box center [55, 140] width 74 height 18
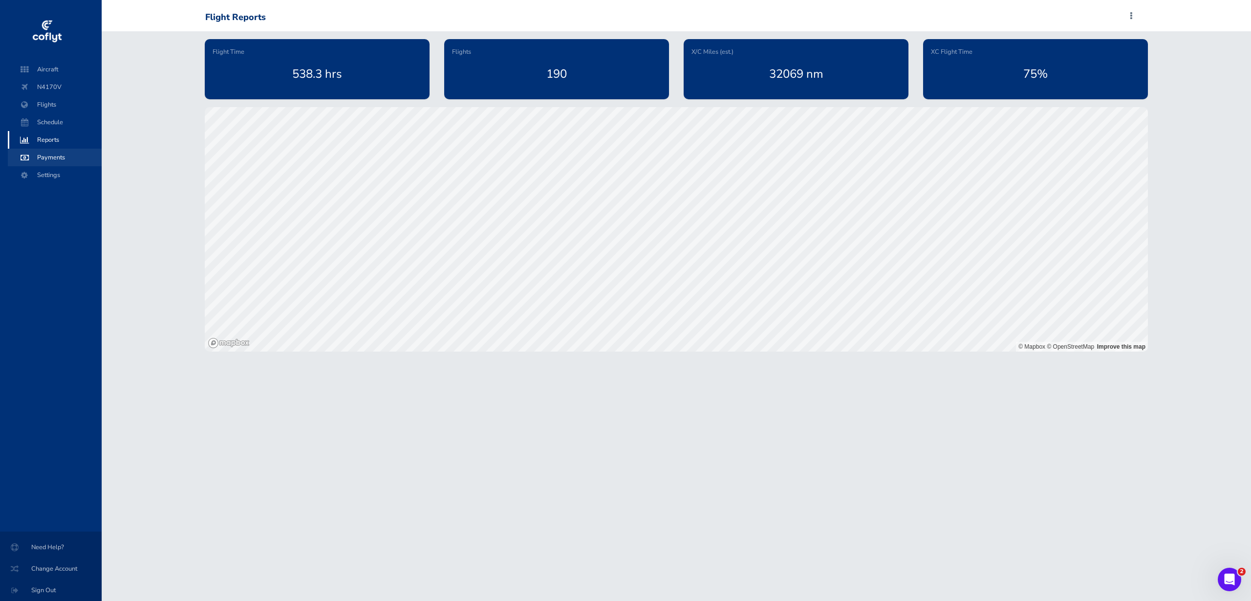
click at [47, 157] on span "Payments" at bounding box center [55, 158] width 74 height 18
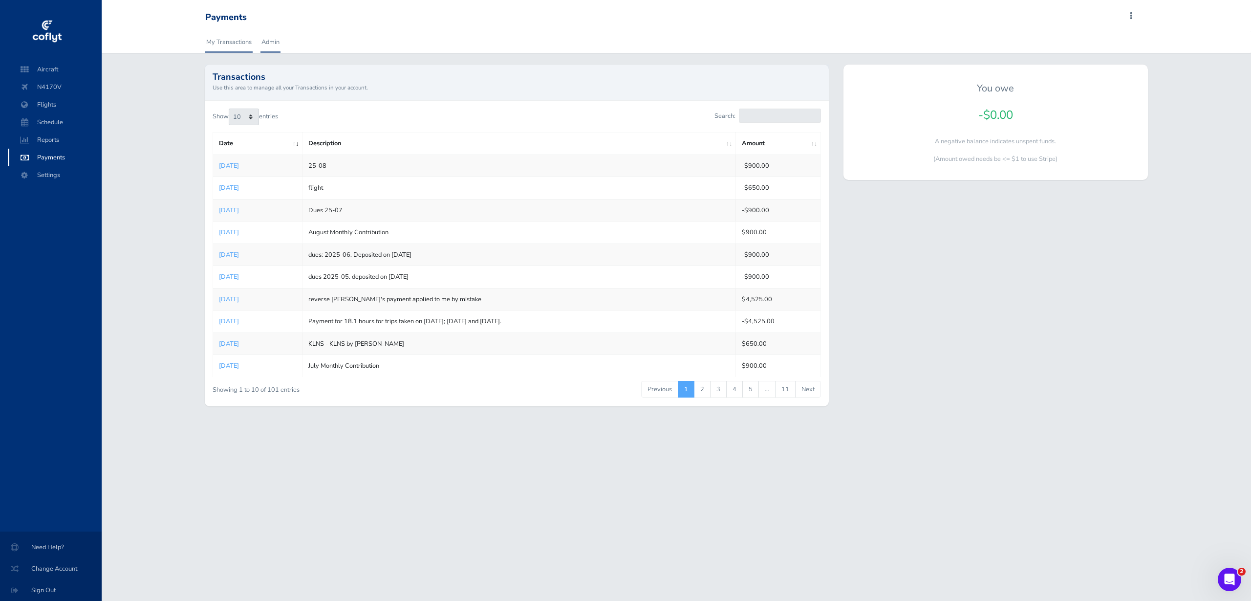
click at [273, 38] on link "Admin" at bounding box center [270, 42] width 20 height 22
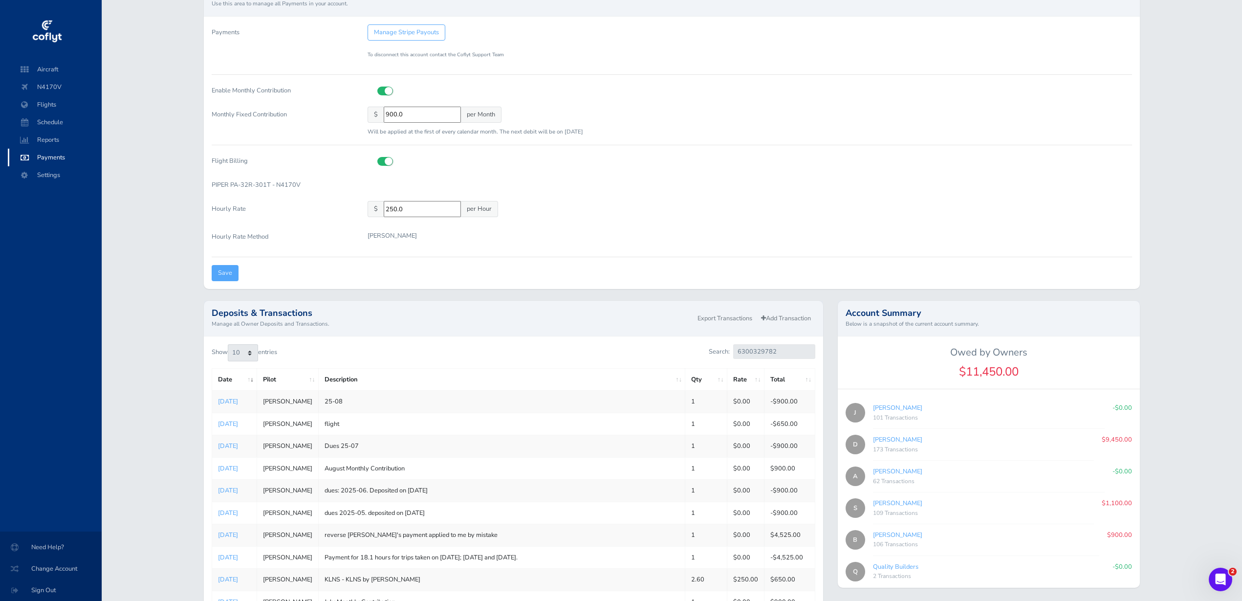
scroll to position [171, 0]
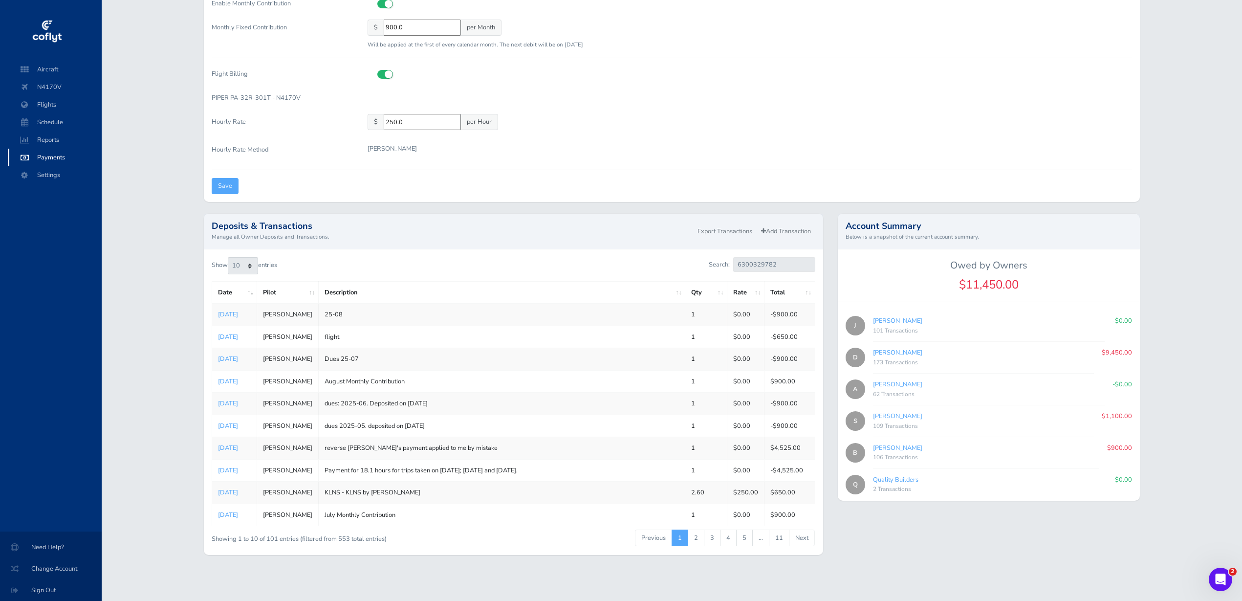
click at [892, 348] on link "[PERSON_NAME]" at bounding box center [897, 352] width 49 height 9
type input "cd3b9de63f"
click at [697, 538] on link "2" at bounding box center [696, 537] width 17 height 17
click at [682, 539] on link "1" at bounding box center [680, 537] width 17 height 17
click at [787, 229] on link "Add Transaction" at bounding box center [786, 231] width 59 height 14
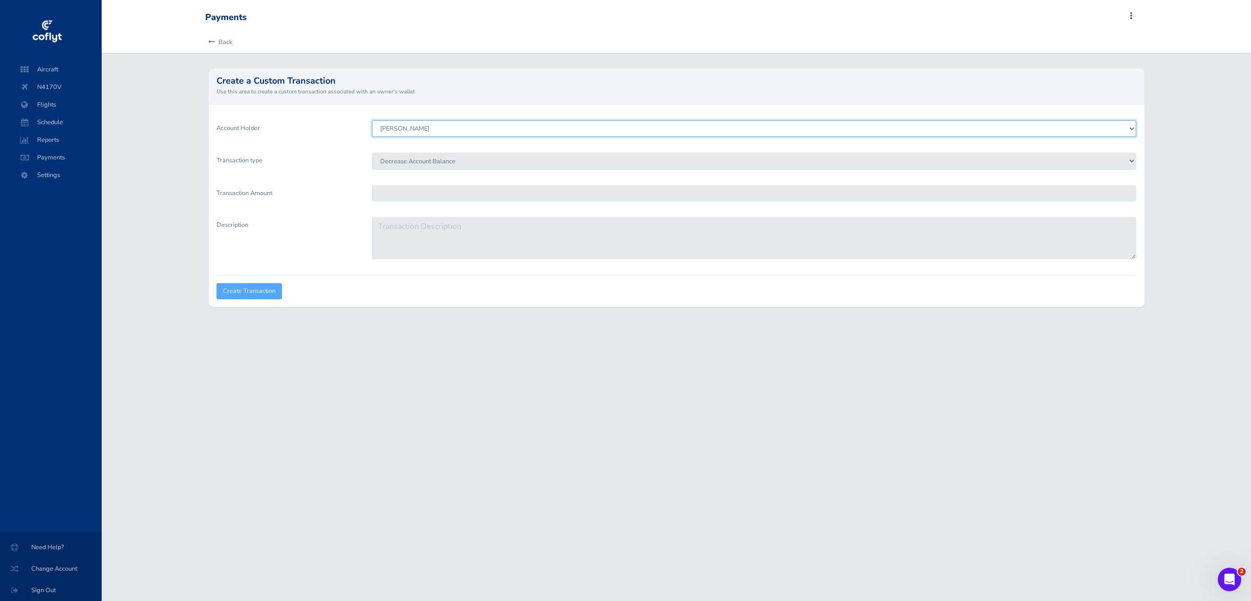
click at [705, 129] on select "[PERSON_NAME] [PERSON_NAME] [PERSON_NAME] [PERSON_NAME] [PERSON_NAME] Quality B…" at bounding box center [754, 128] width 764 height 17
select select "4880"
click at [372, 120] on select "[PERSON_NAME] [PERSON_NAME] [PERSON_NAME] [PERSON_NAME] [PERSON_NAME] Quality B…" at bounding box center [754, 128] width 764 height 17
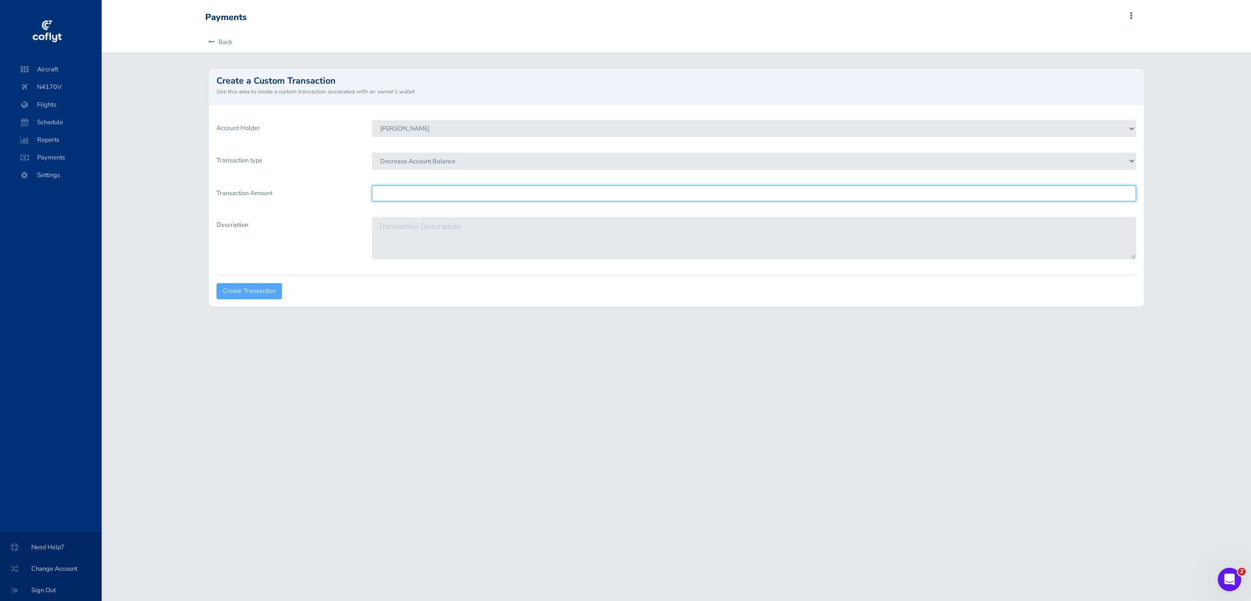
click at [644, 195] on input "Transaction Amount" at bounding box center [754, 193] width 764 height 16
type input "900"
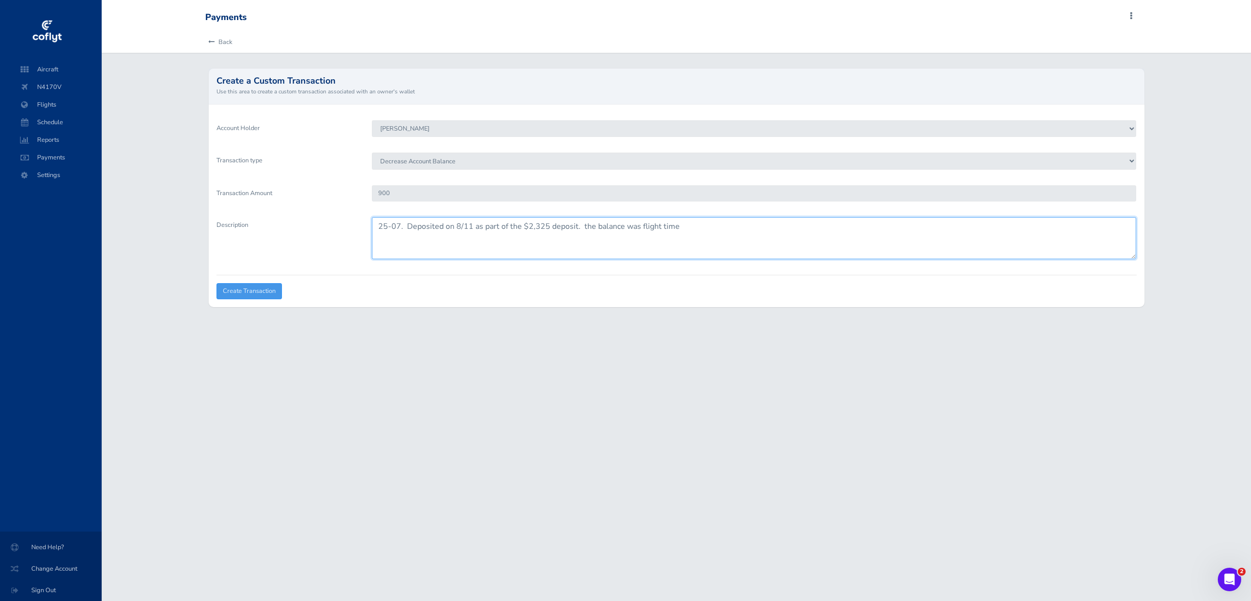
type textarea "25-07. Deposited on 8/11 as part of the $2,325 deposit. the balance was flight …"
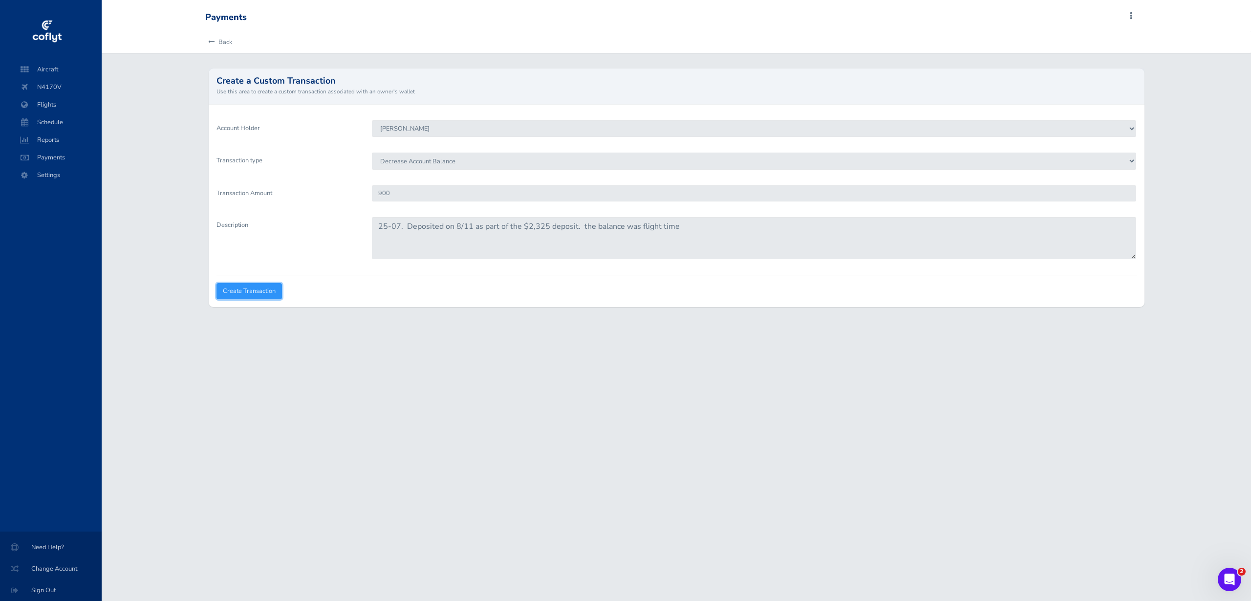
click at [252, 291] on input "Create Transaction" at bounding box center [249, 291] width 65 height 16
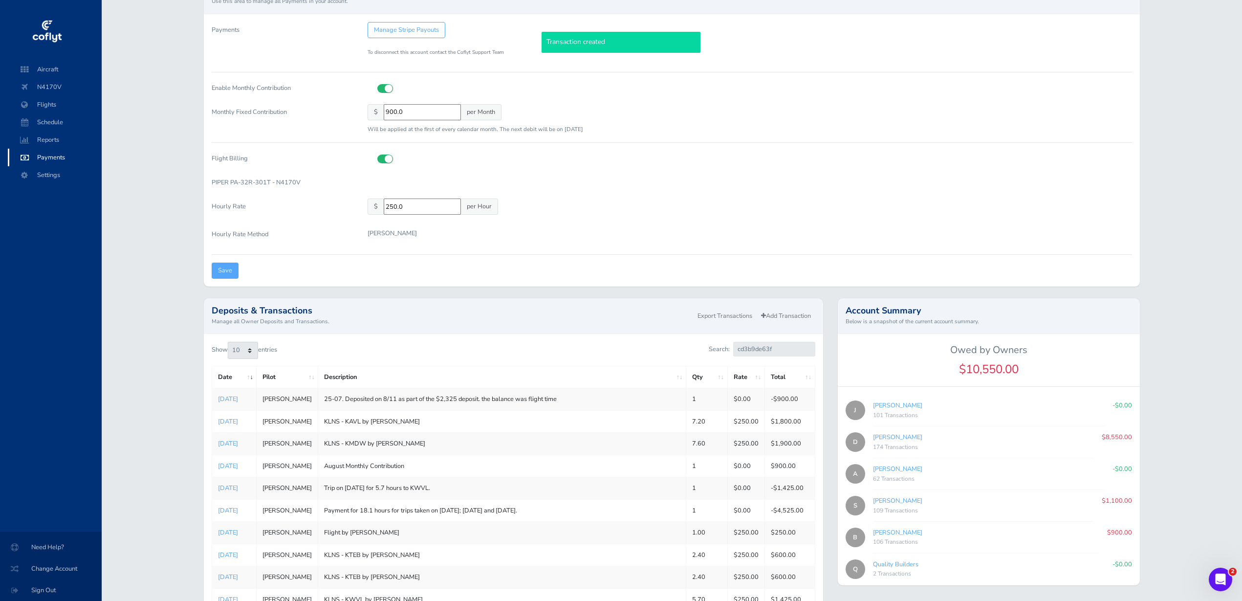
scroll to position [171, 0]
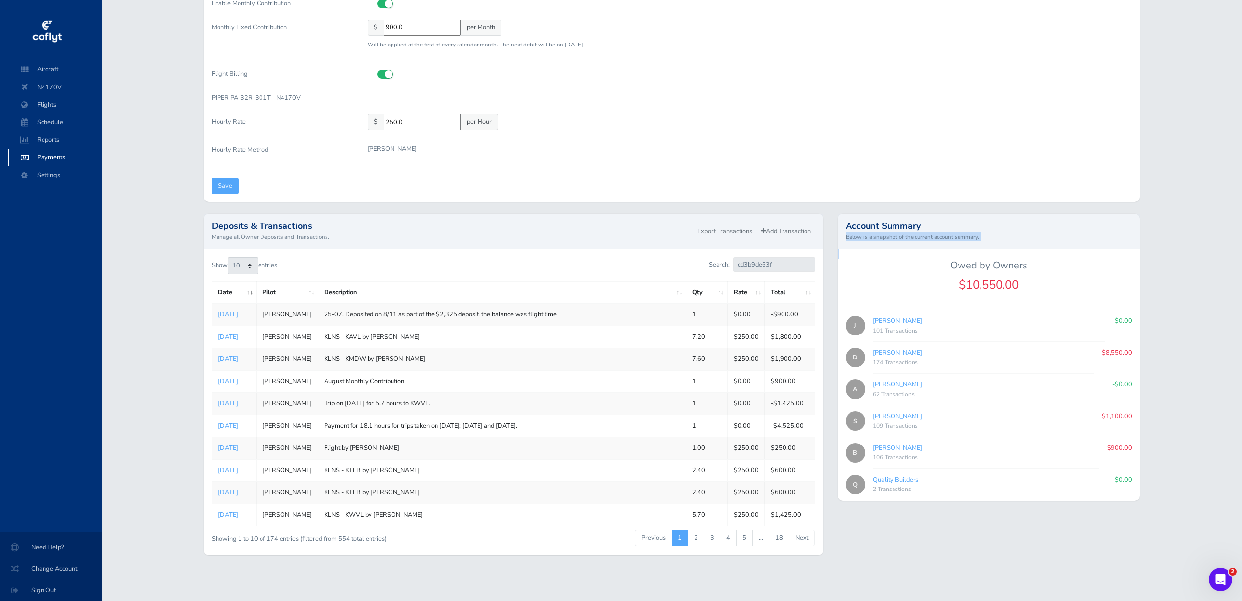
drag, startPoint x: 839, startPoint y: 249, endPoint x: 896, endPoint y: 263, distance: 59.5
click at [896, 263] on div "Account Summary Below is a snapshot of the current account summary. Owed by Own…" at bounding box center [989, 357] width 302 height 287
click at [896, 263] on h5 "Owed by Owners" at bounding box center [989, 266] width 302 height 12
